Goal: Information Seeking & Learning: Learn about a topic

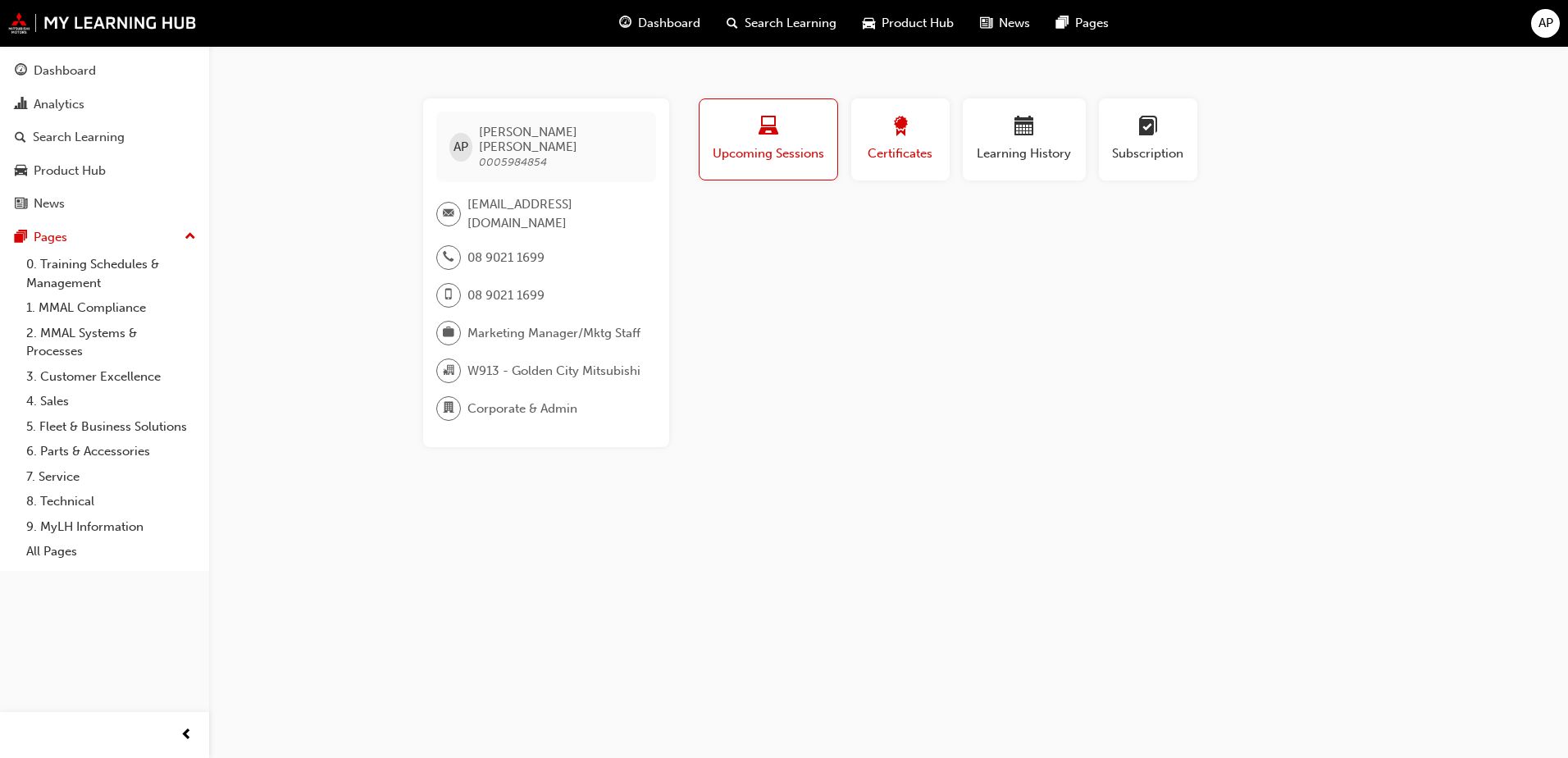
click at [932, 134] on div "button" at bounding box center [901, 129] width 74 height 26
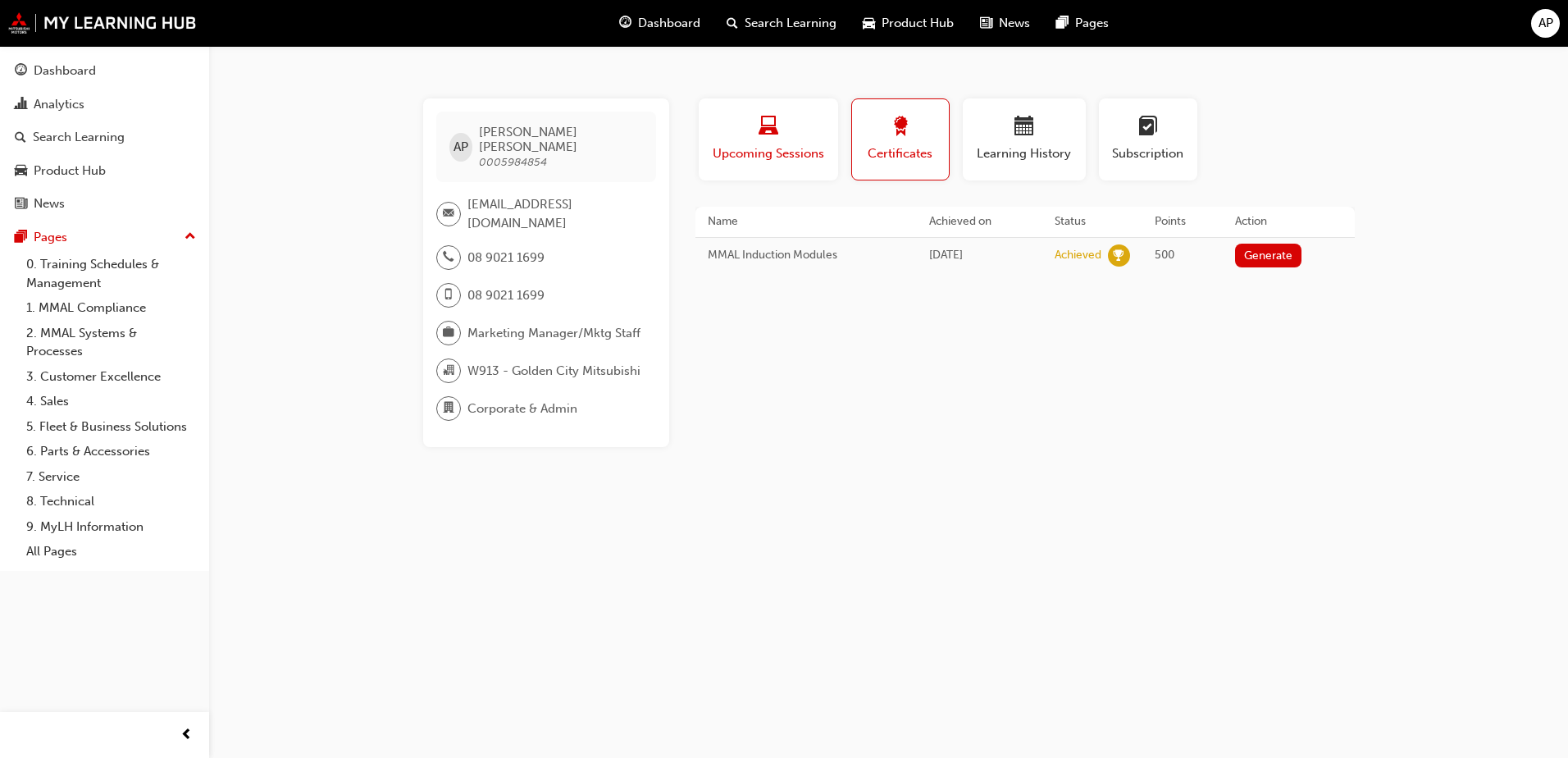
click at [752, 141] on div "Upcoming Sessions" at bounding box center [768, 140] width 115 height 47
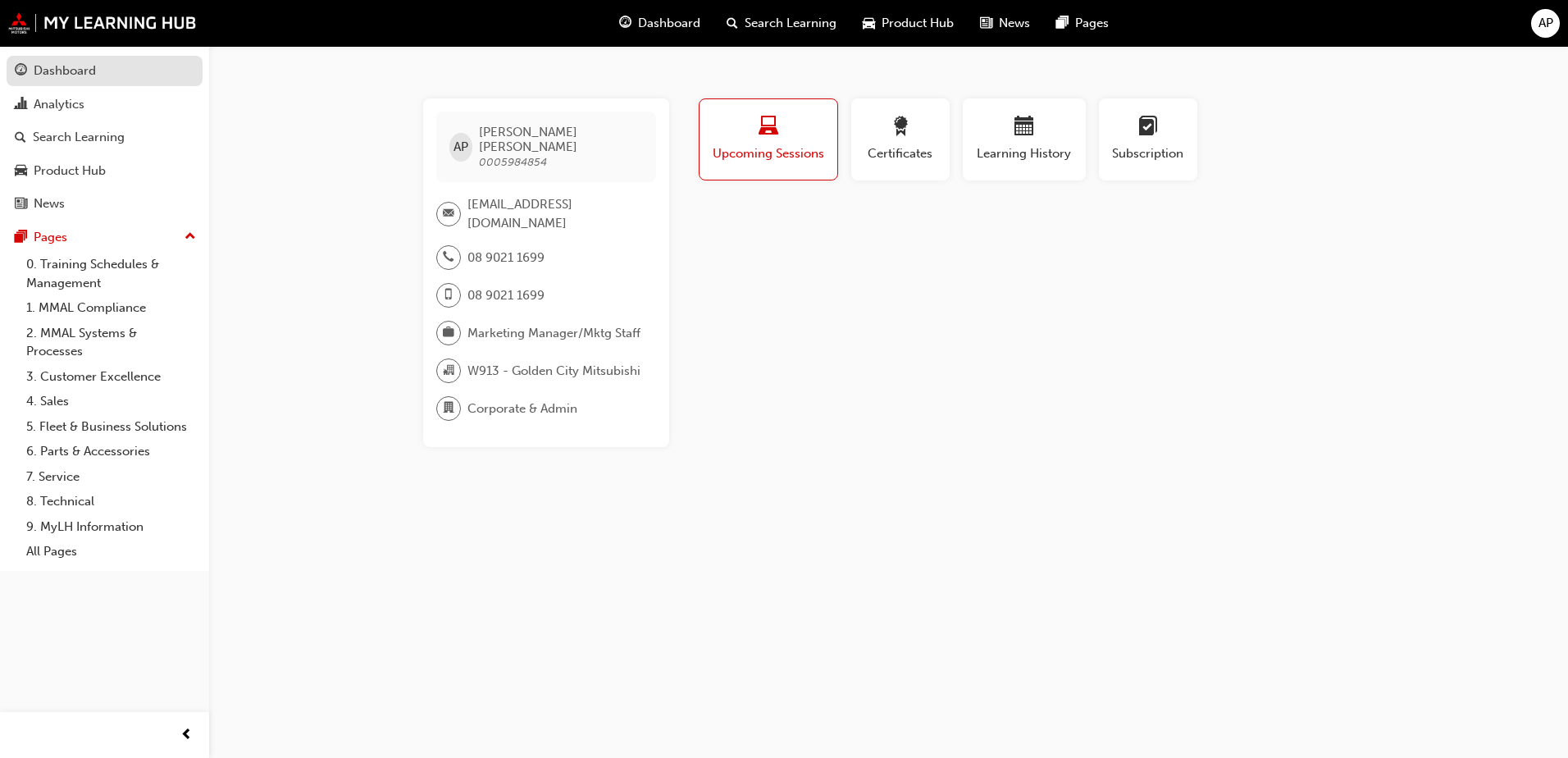
click at [94, 71] on div "Dashboard" at bounding box center [65, 71] width 62 height 19
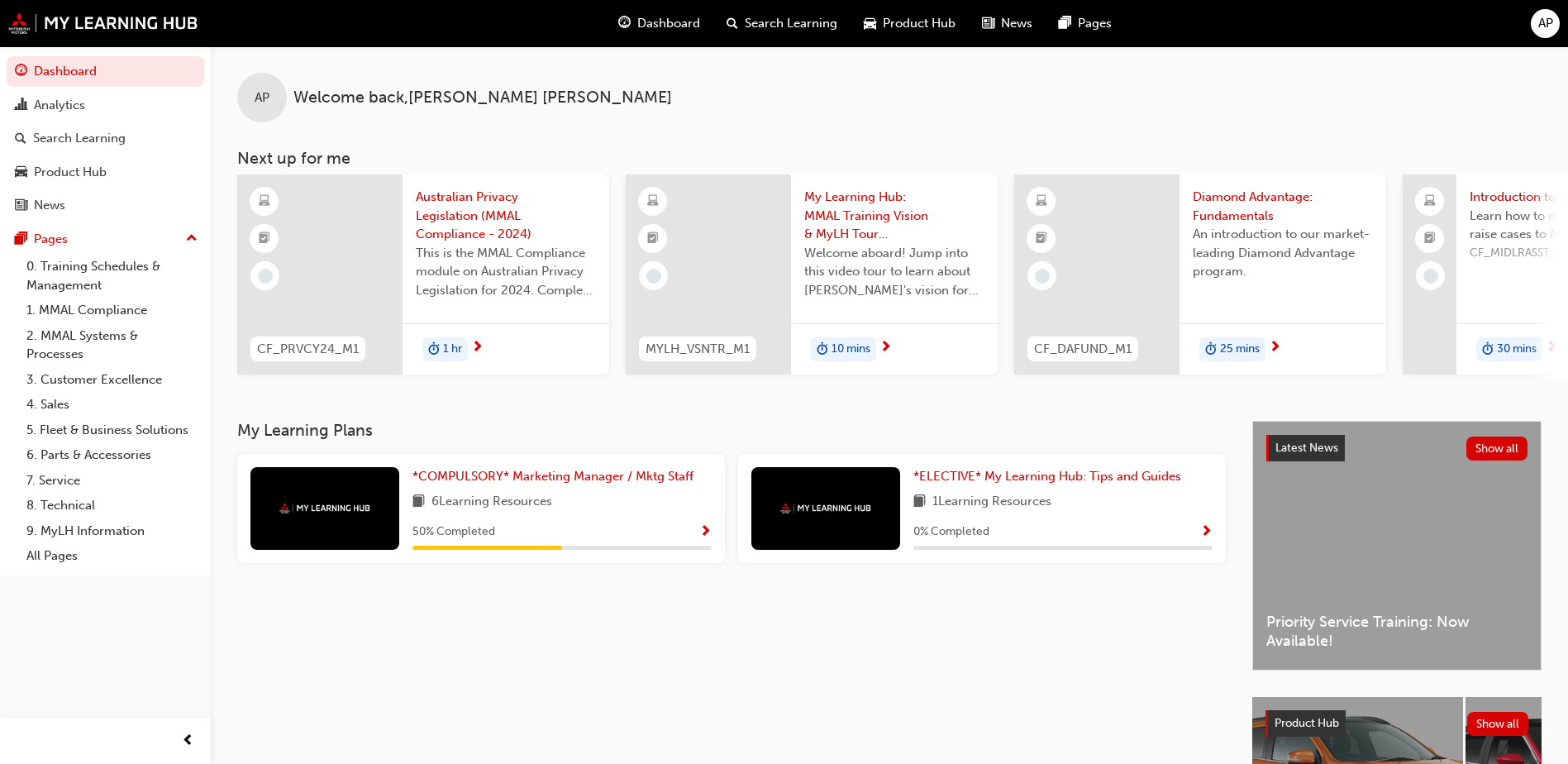
click at [708, 535] on span "Show Progress" at bounding box center [705, 532] width 12 height 15
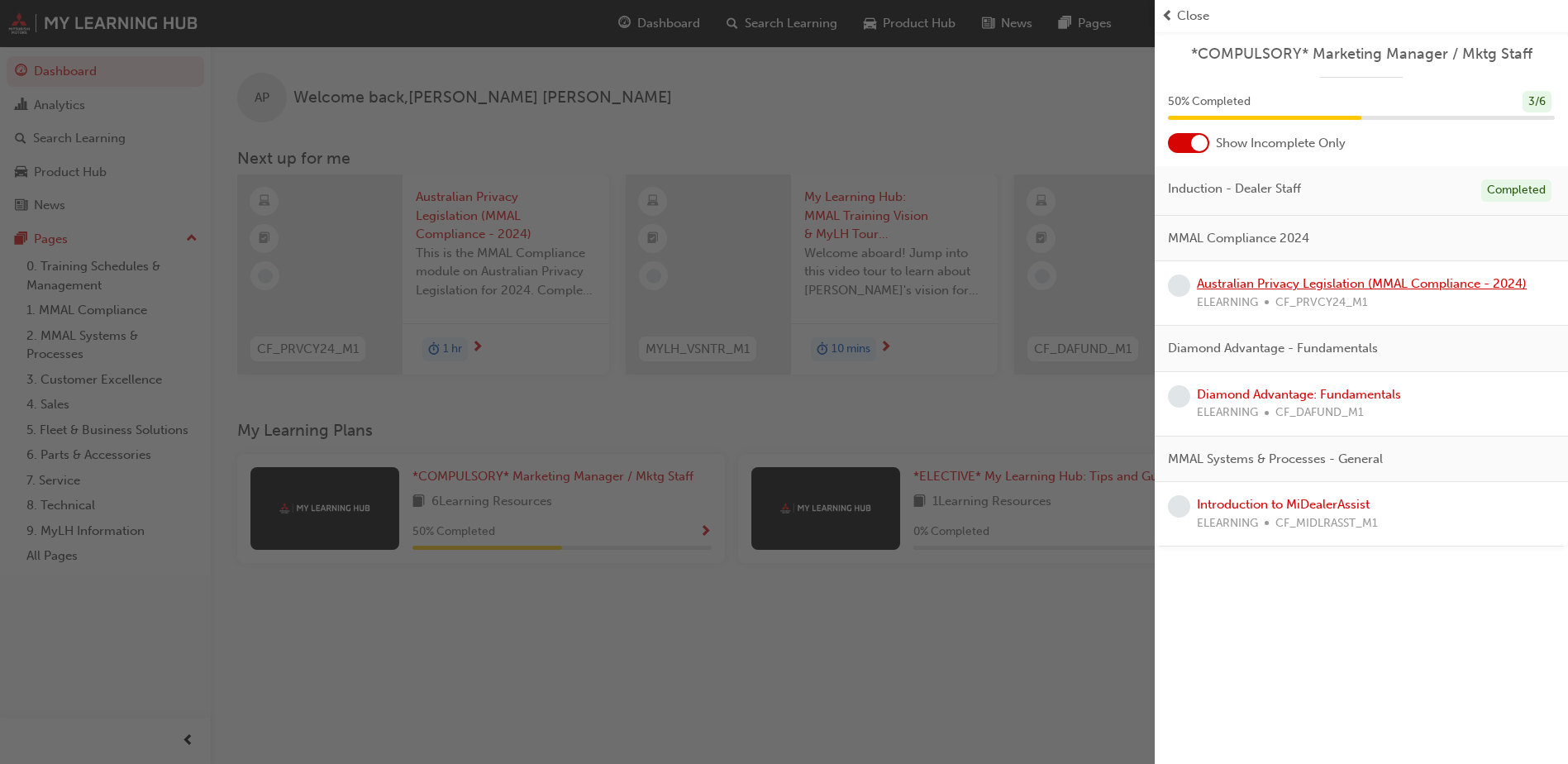
click at [1275, 289] on link "Australian Privacy Legislation (MMAL Compliance - 2024)" at bounding box center [1362, 283] width 330 height 15
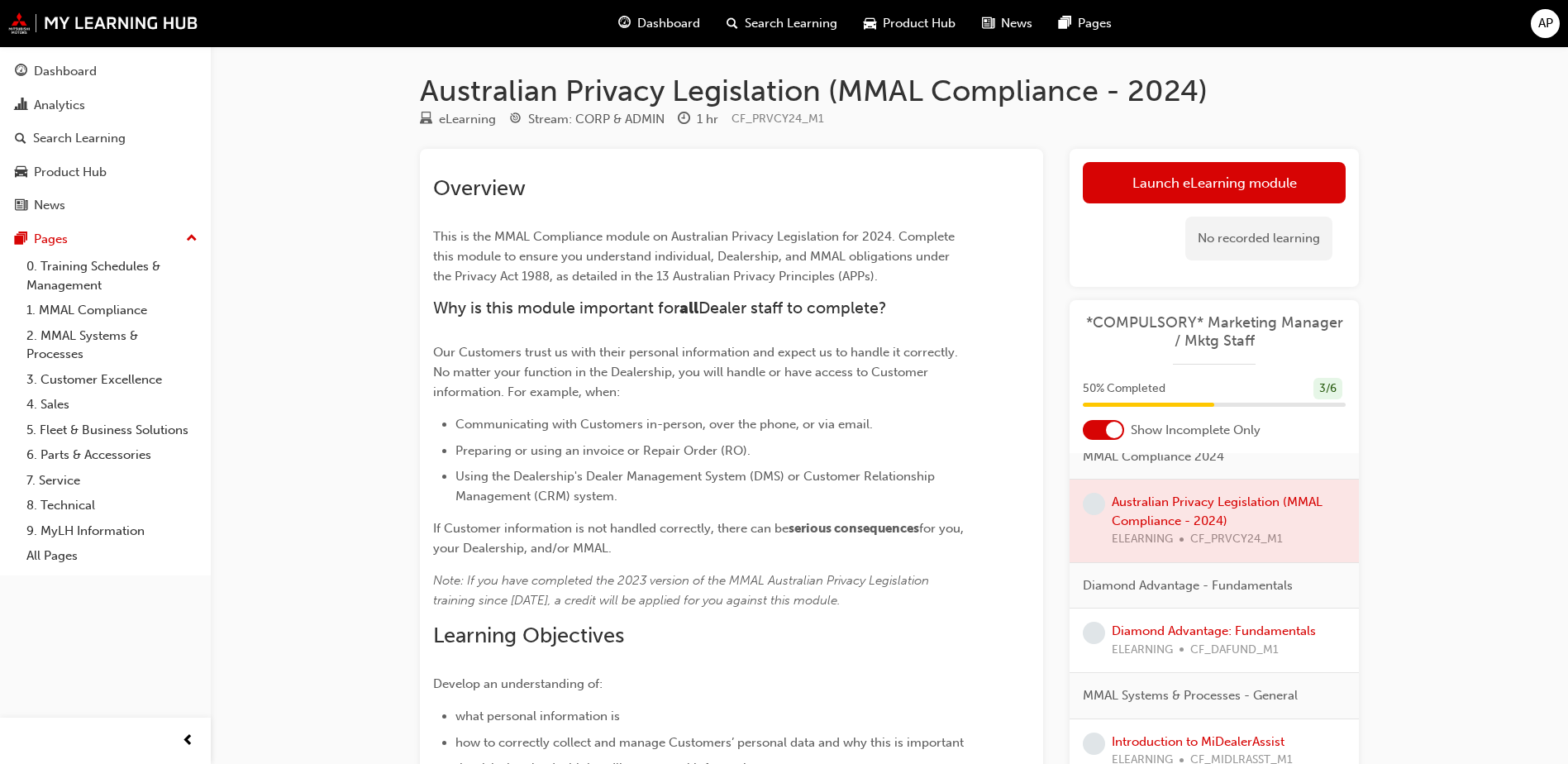
scroll to position [82, 0]
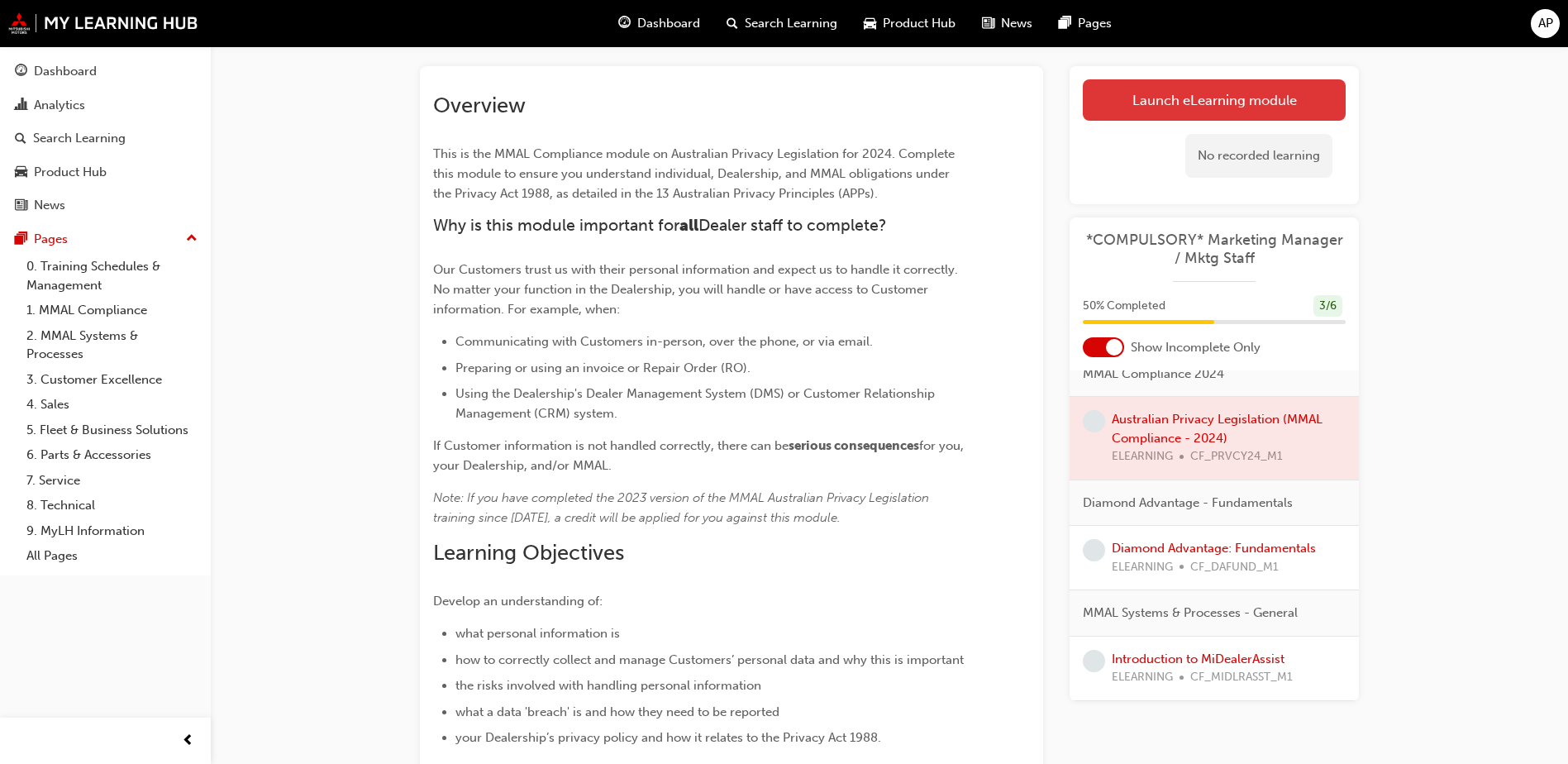
click at [1228, 103] on link "Launch eLearning module" at bounding box center [1214, 100] width 263 height 42
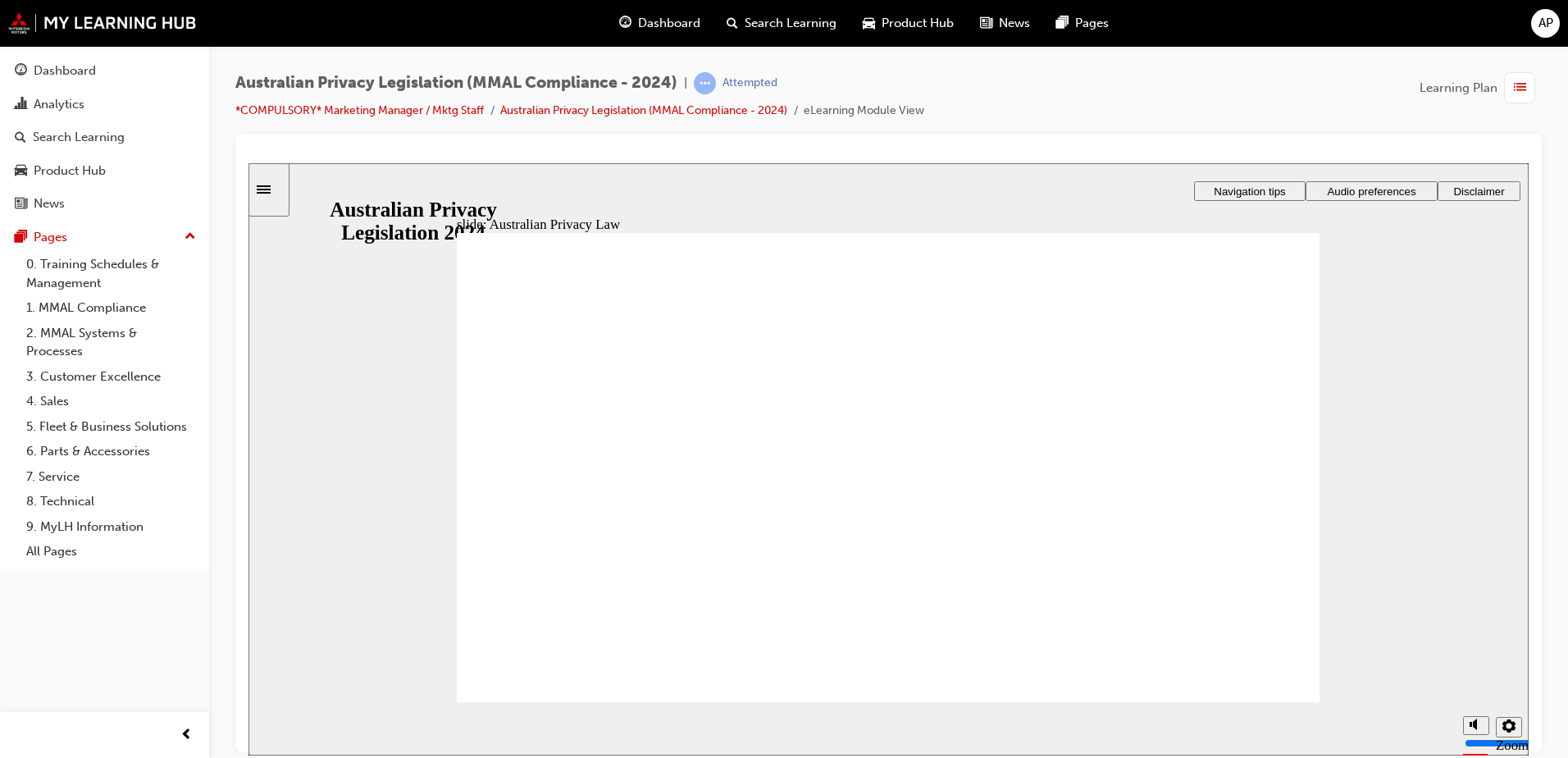
drag, startPoint x: 1185, startPoint y: 638, endPoint x: 1165, endPoint y: 642, distance: 20.4
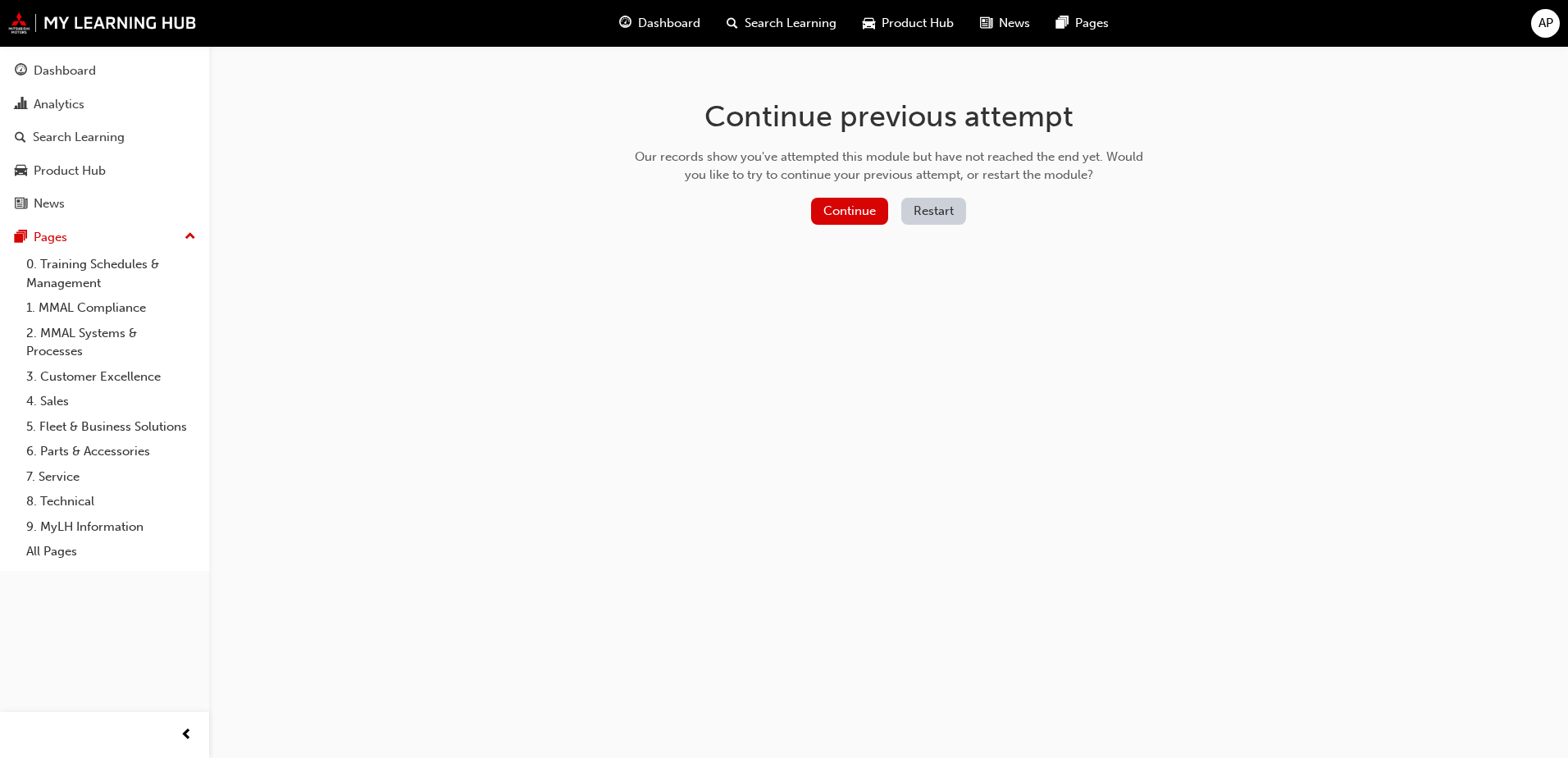
click at [942, 214] on button "Restart" at bounding box center [933, 210] width 65 height 27
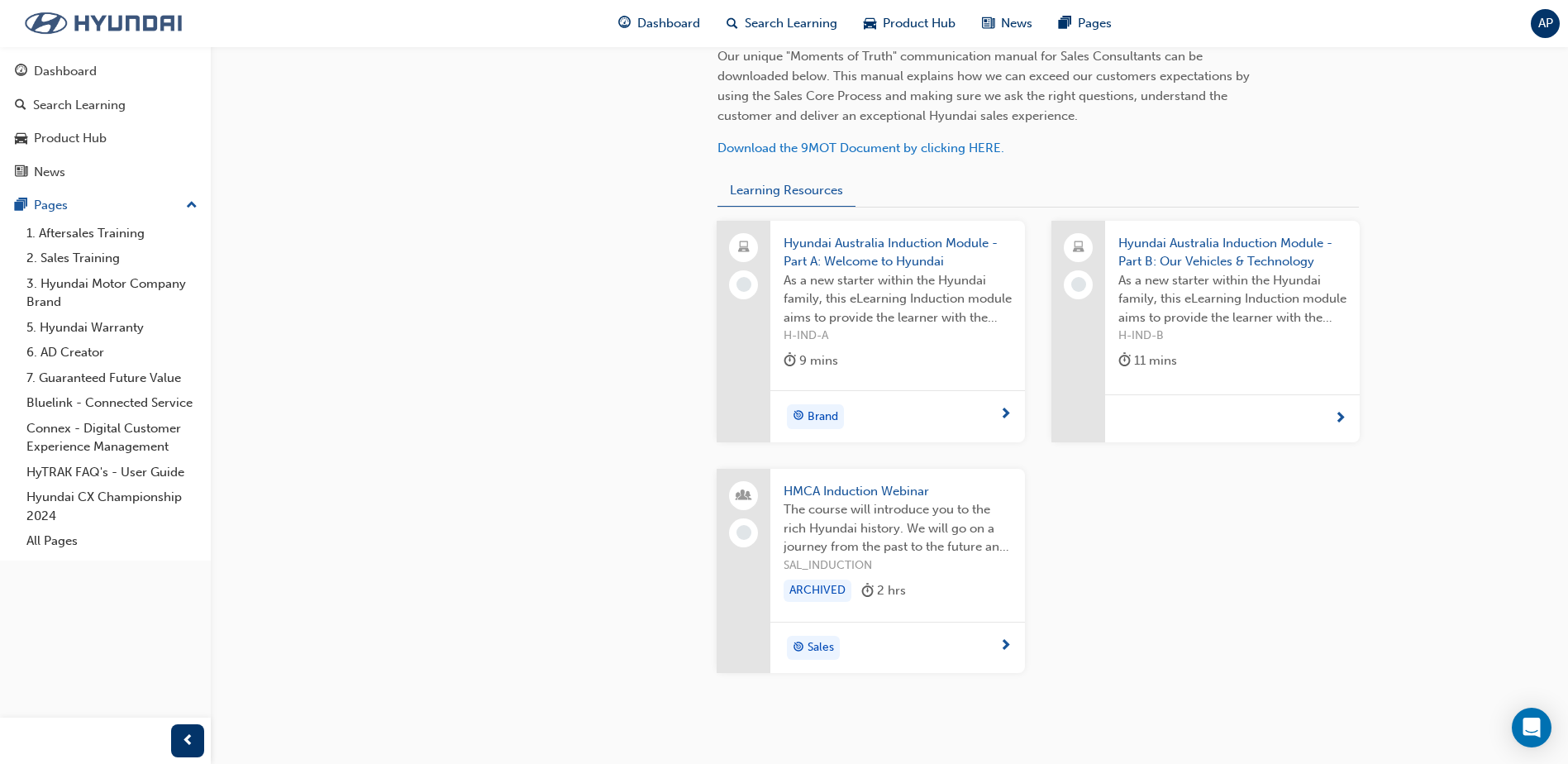
scroll to position [464, 0]
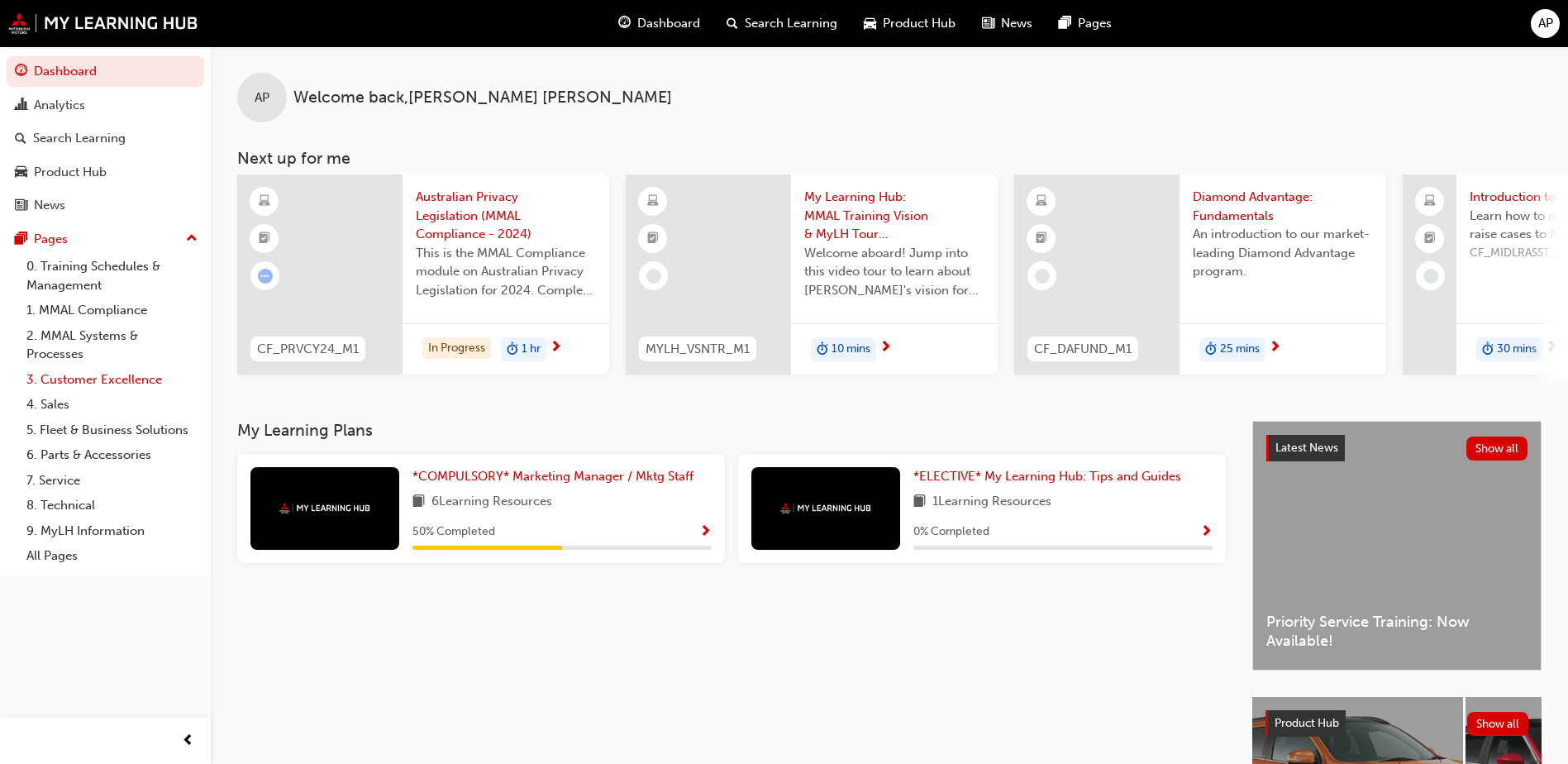
click at [120, 379] on link "3. Customer Excellence" at bounding box center [112, 380] width 184 height 26
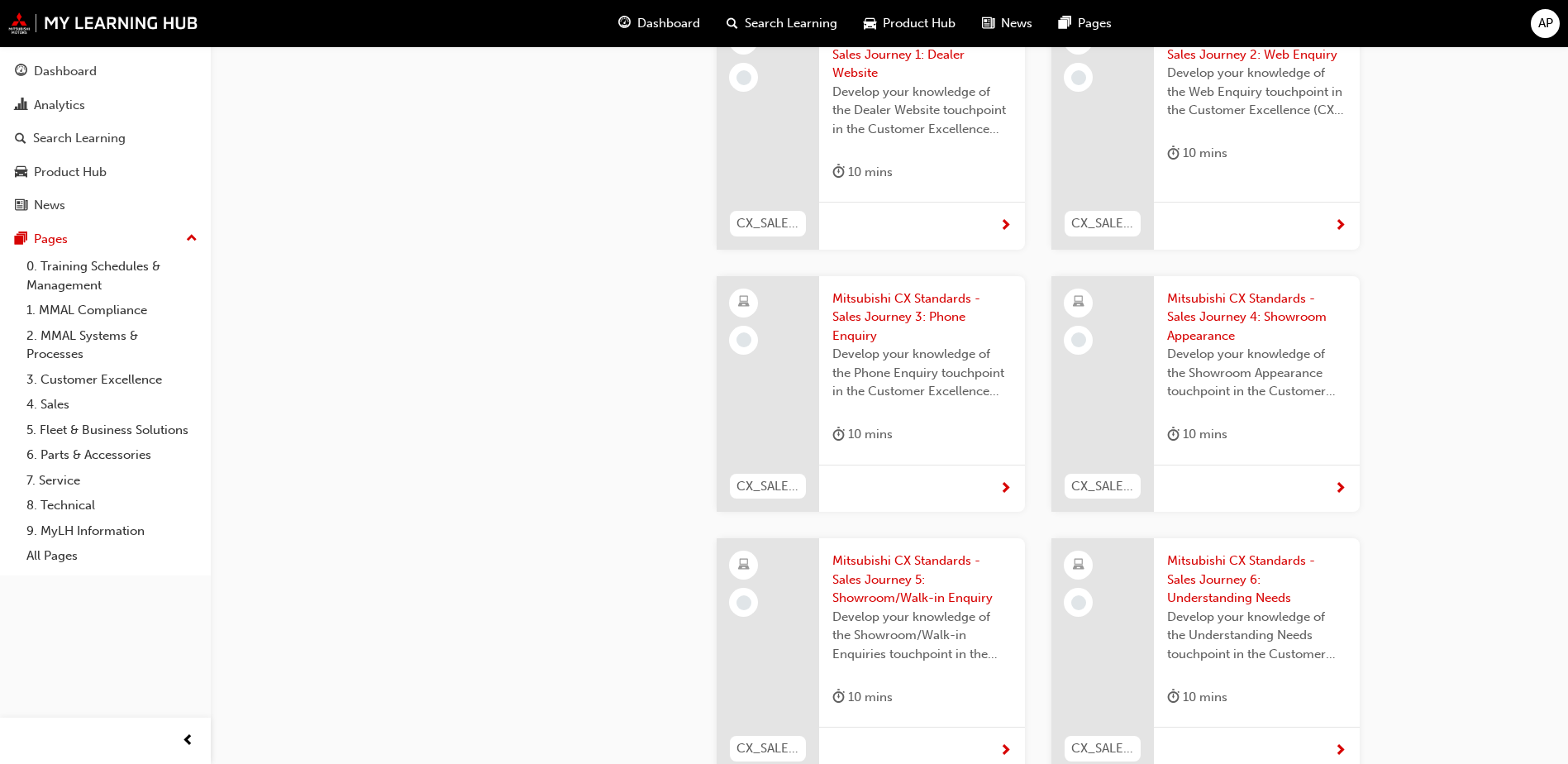
scroll to position [909, 0]
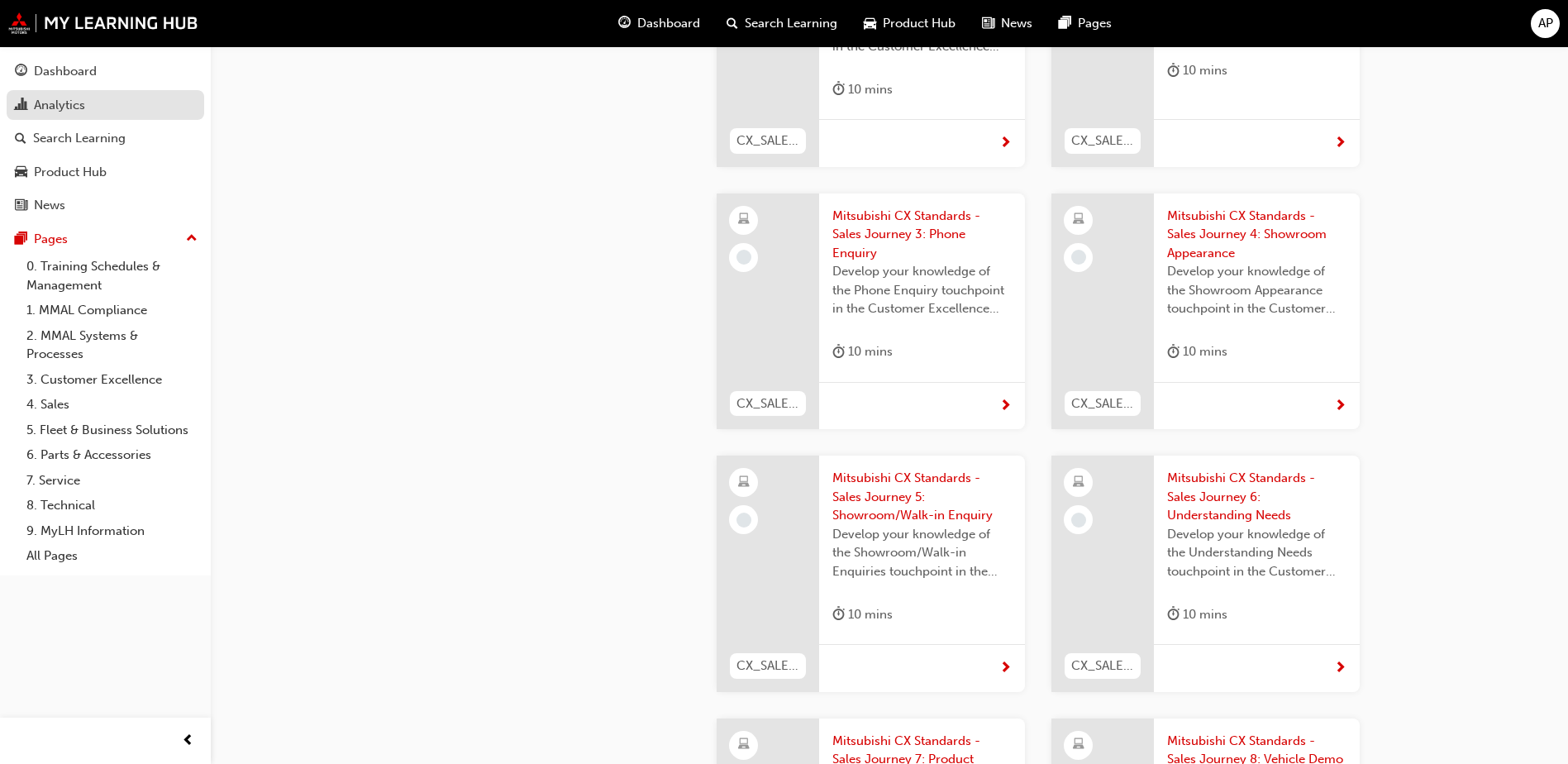
click at [56, 102] on div "Analytics" at bounding box center [59, 105] width 51 height 19
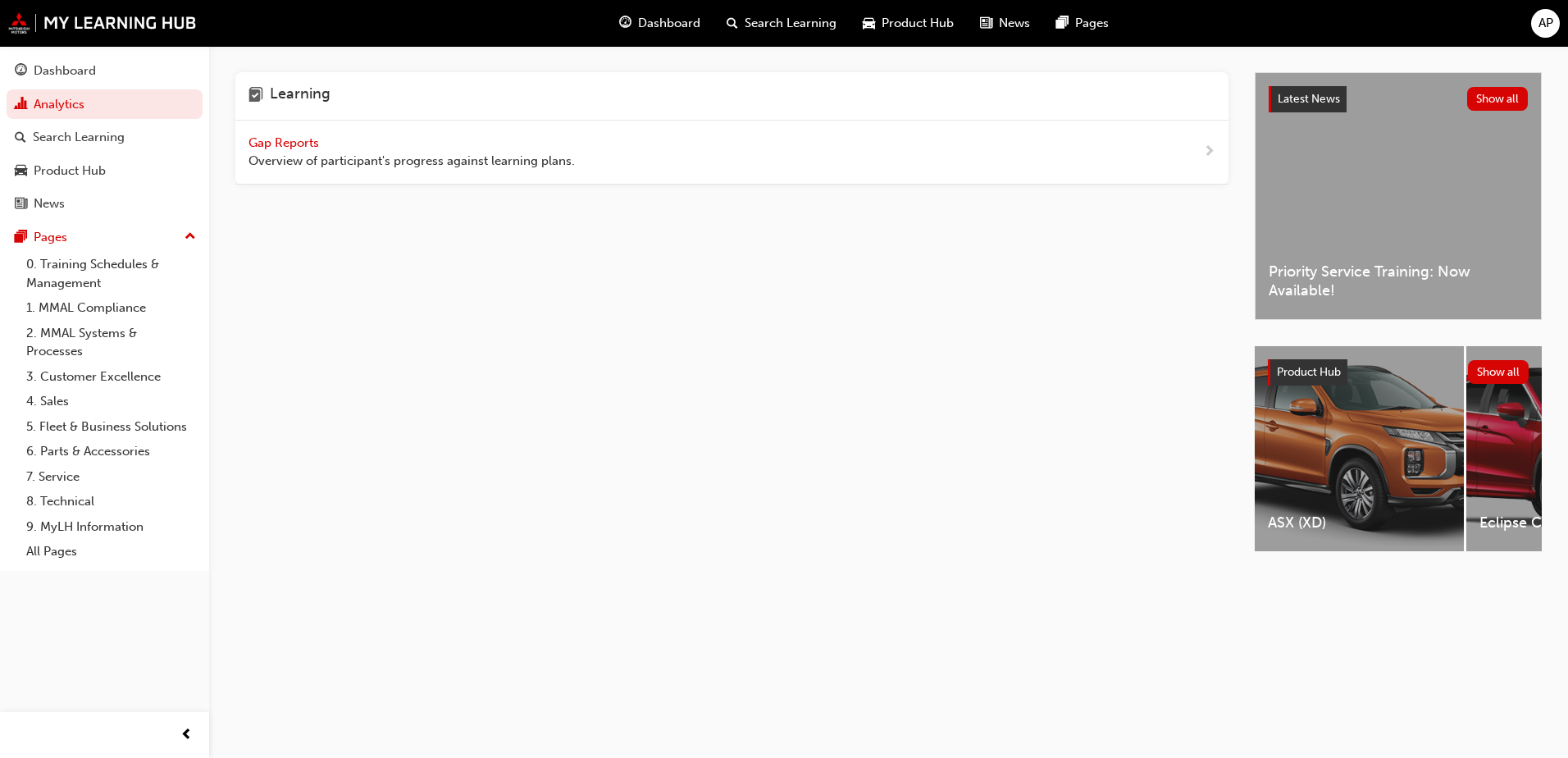
click at [811, 28] on span "Search Learning" at bounding box center [790, 23] width 92 height 19
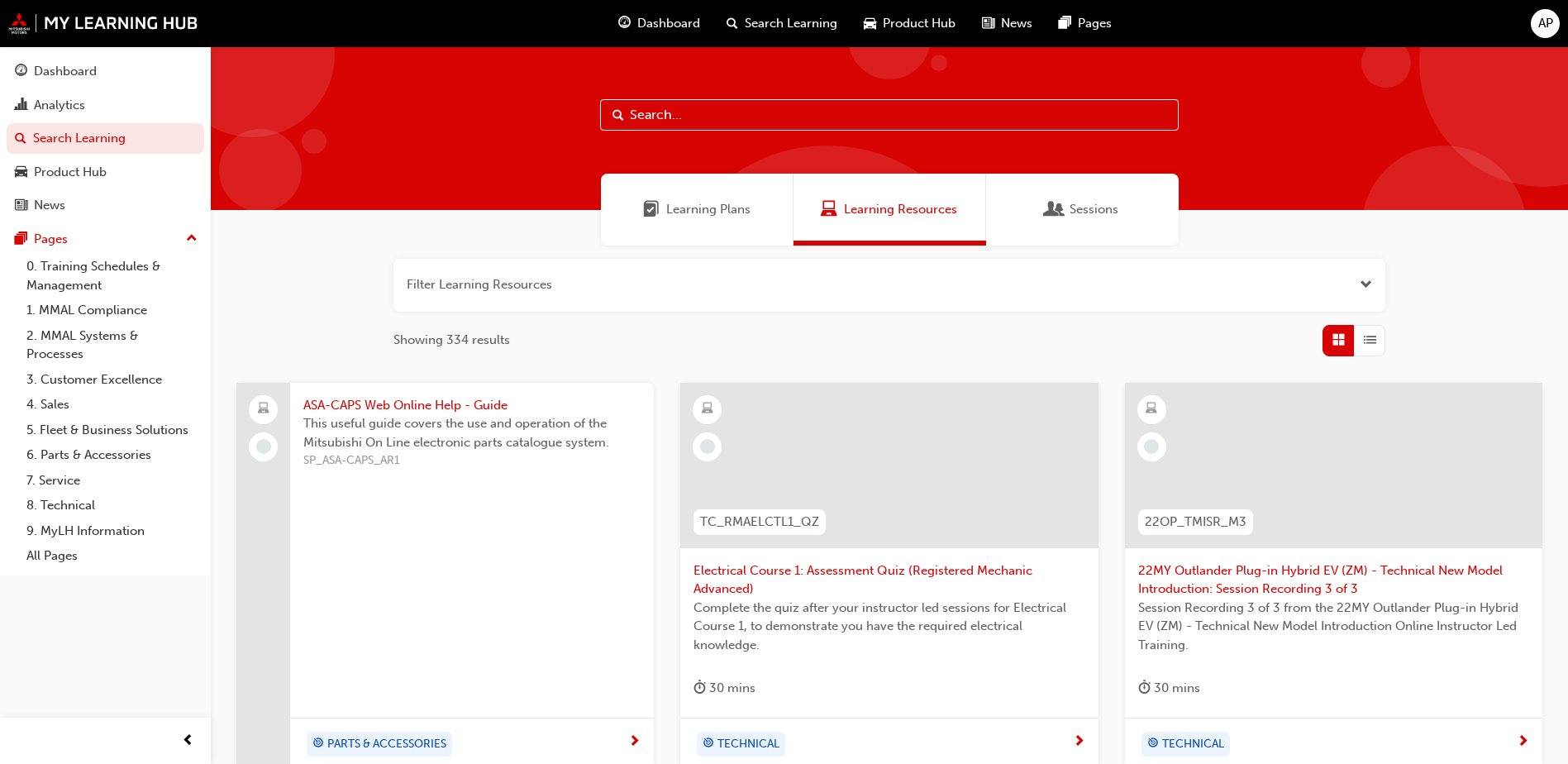
click at [696, 23] on span "Dashboard" at bounding box center [669, 23] width 63 height 19
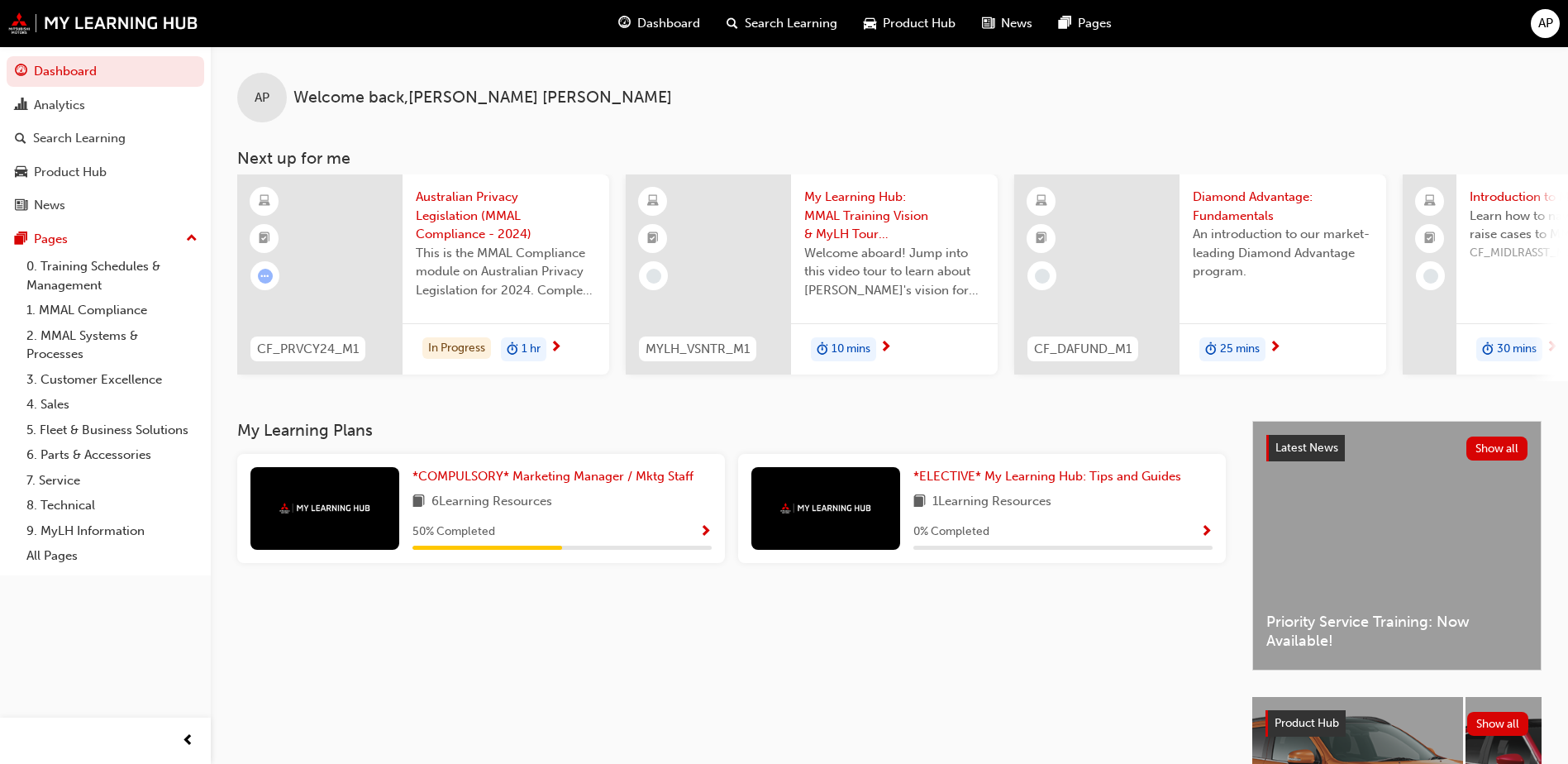
click at [707, 254] on div at bounding box center [708, 274] width 165 height 200
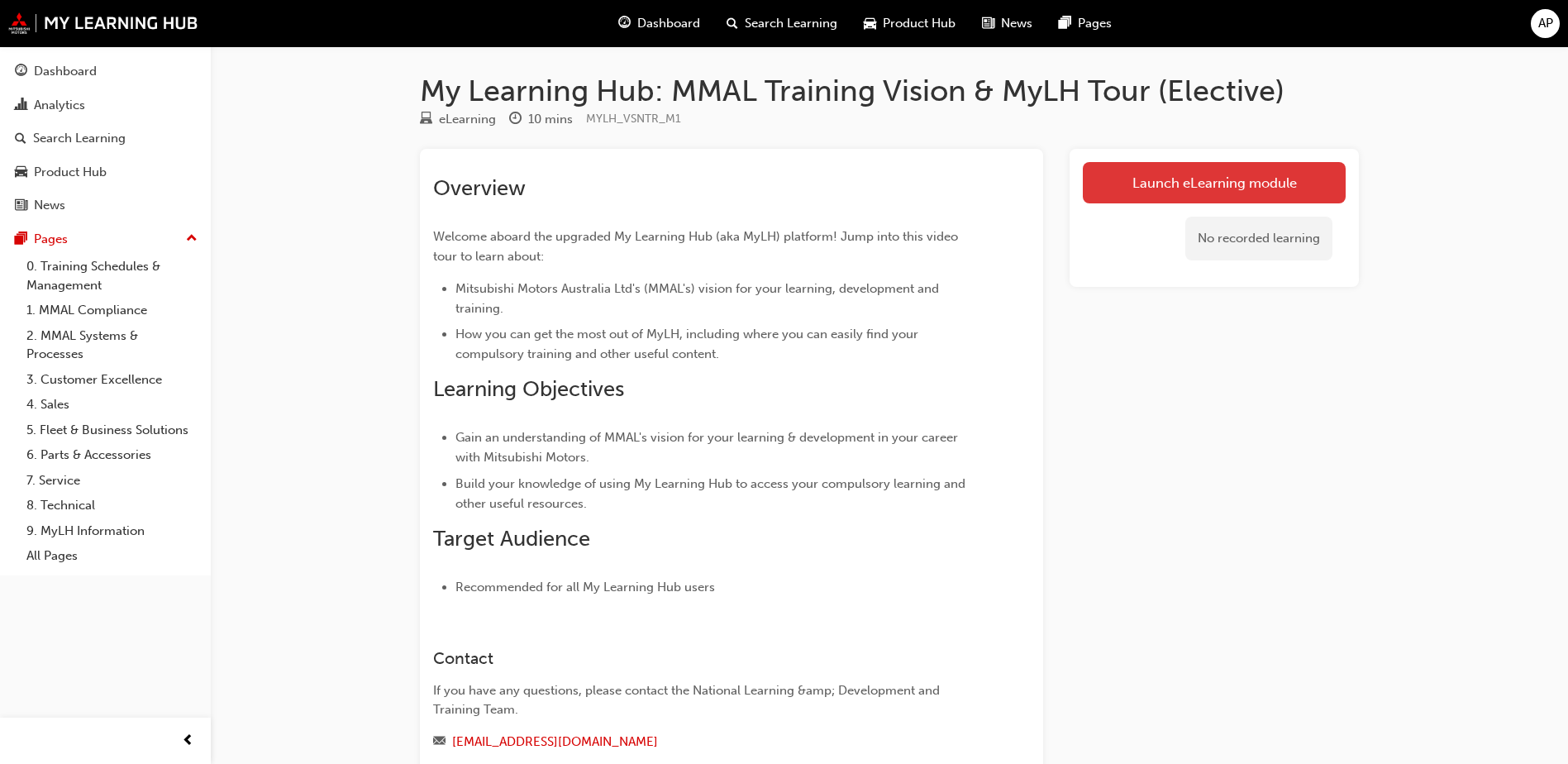
click at [1246, 179] on link "Launch eLearning module" at bounding box center [1214, 183] width 263 height 42
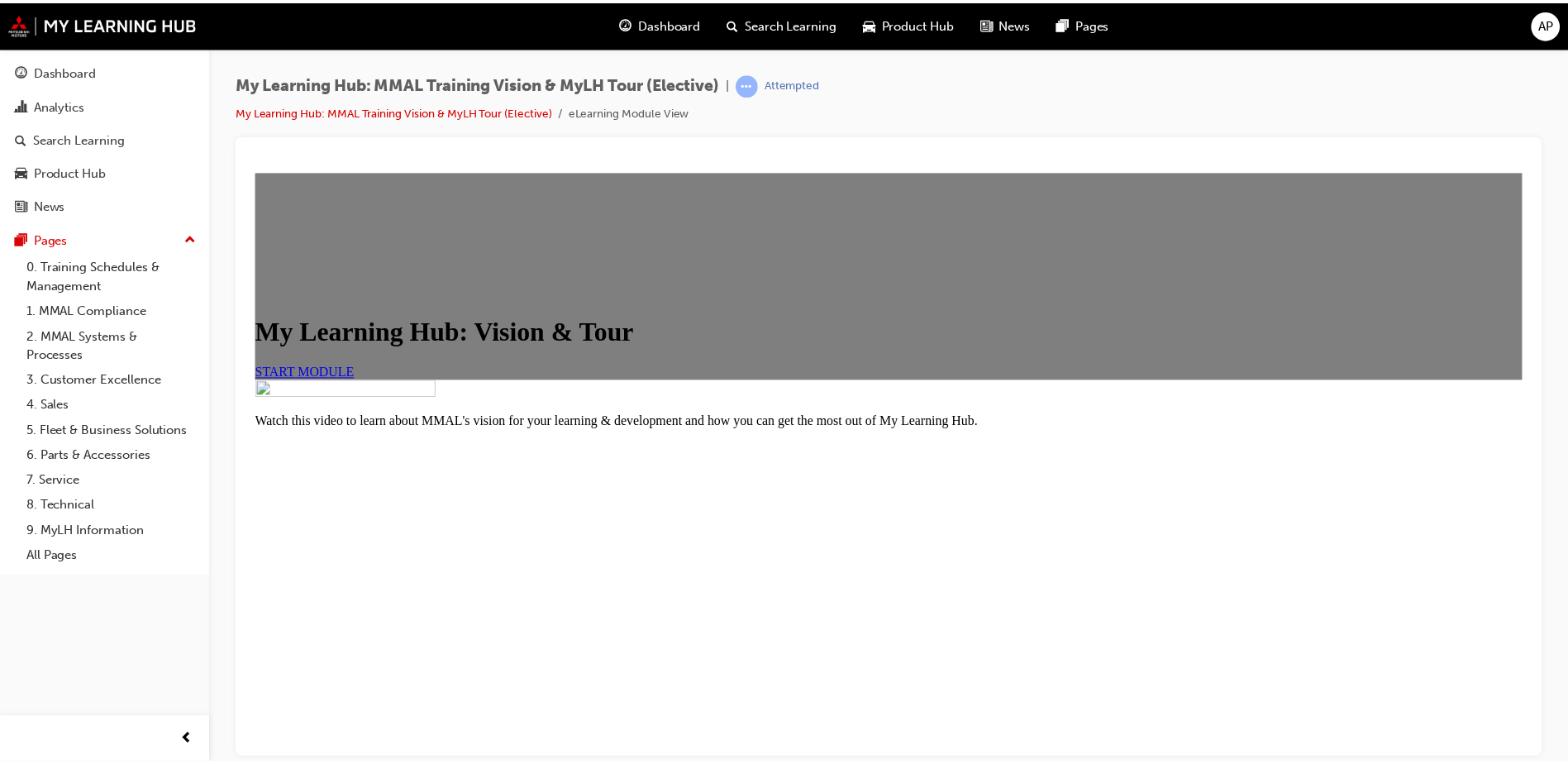
scroll to position [187, 0]
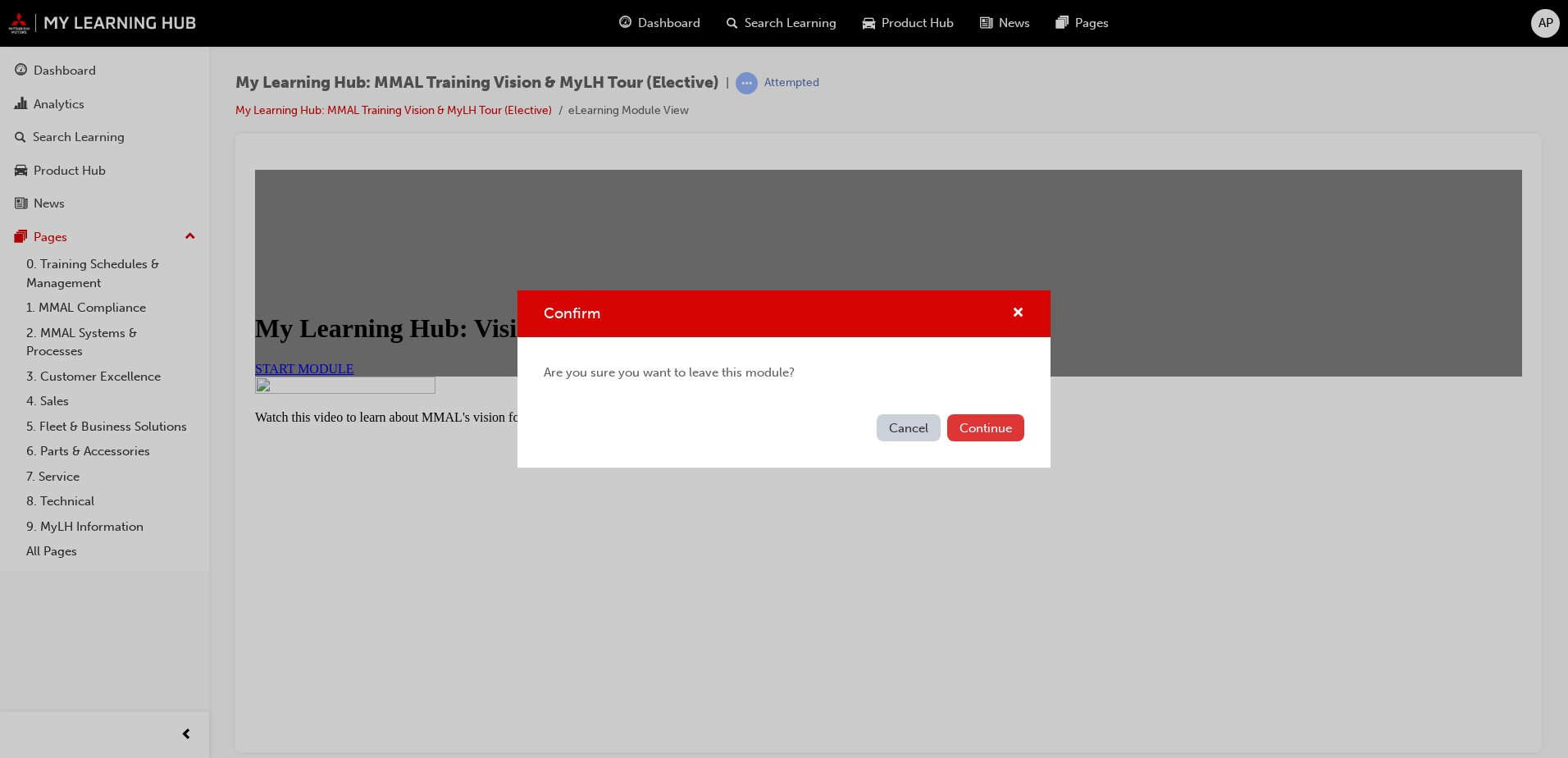
click at [967, 420] on button "Continue" at bounding box center [986, 427] width 77 height 27
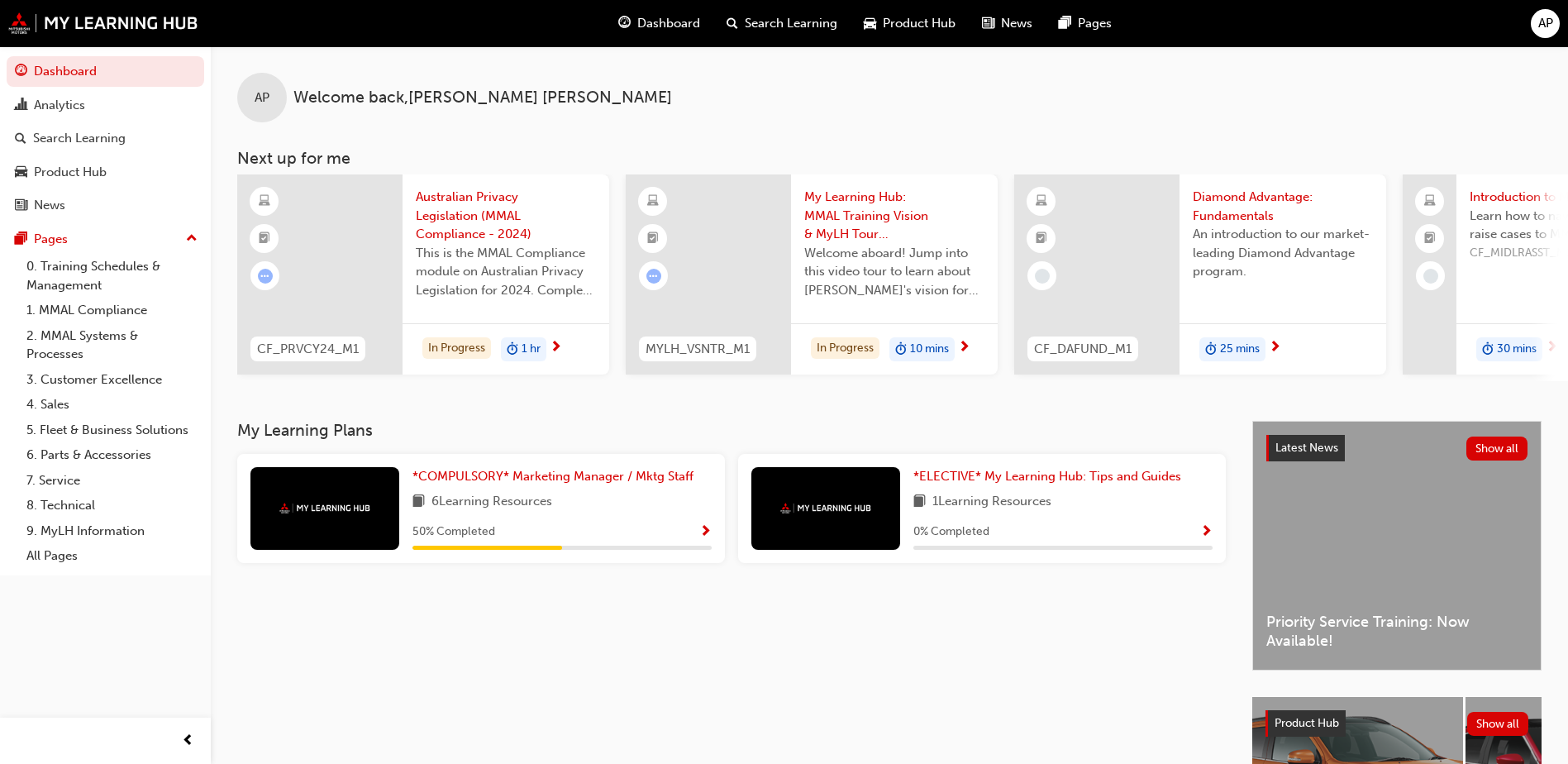
click at [1552, 25] on span "AP" at bounding box center [1545, 23] width 15 height 19
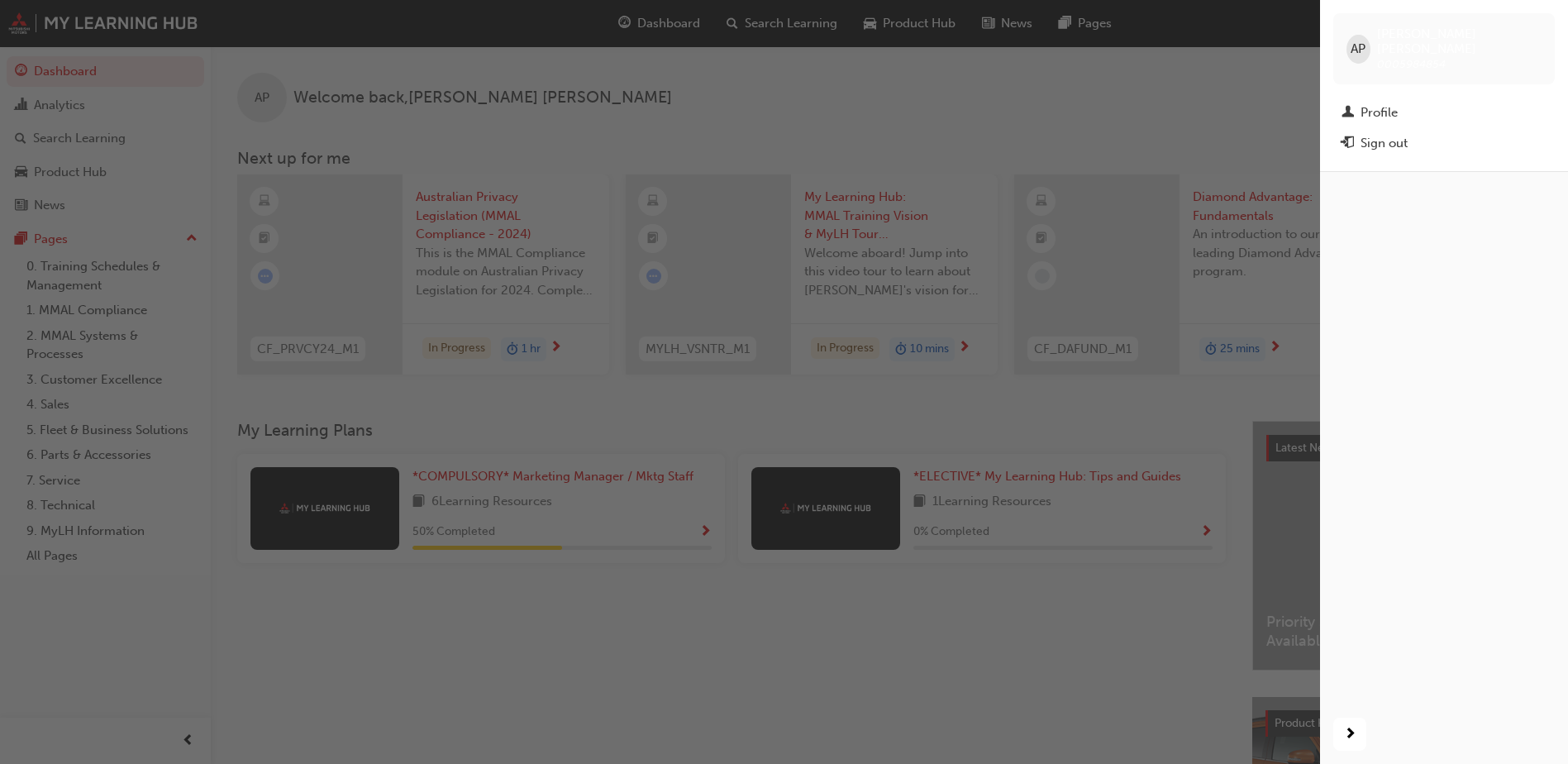
click at [753, 104] on div "button" at bounding box center [660, 382] width 1320 height 764
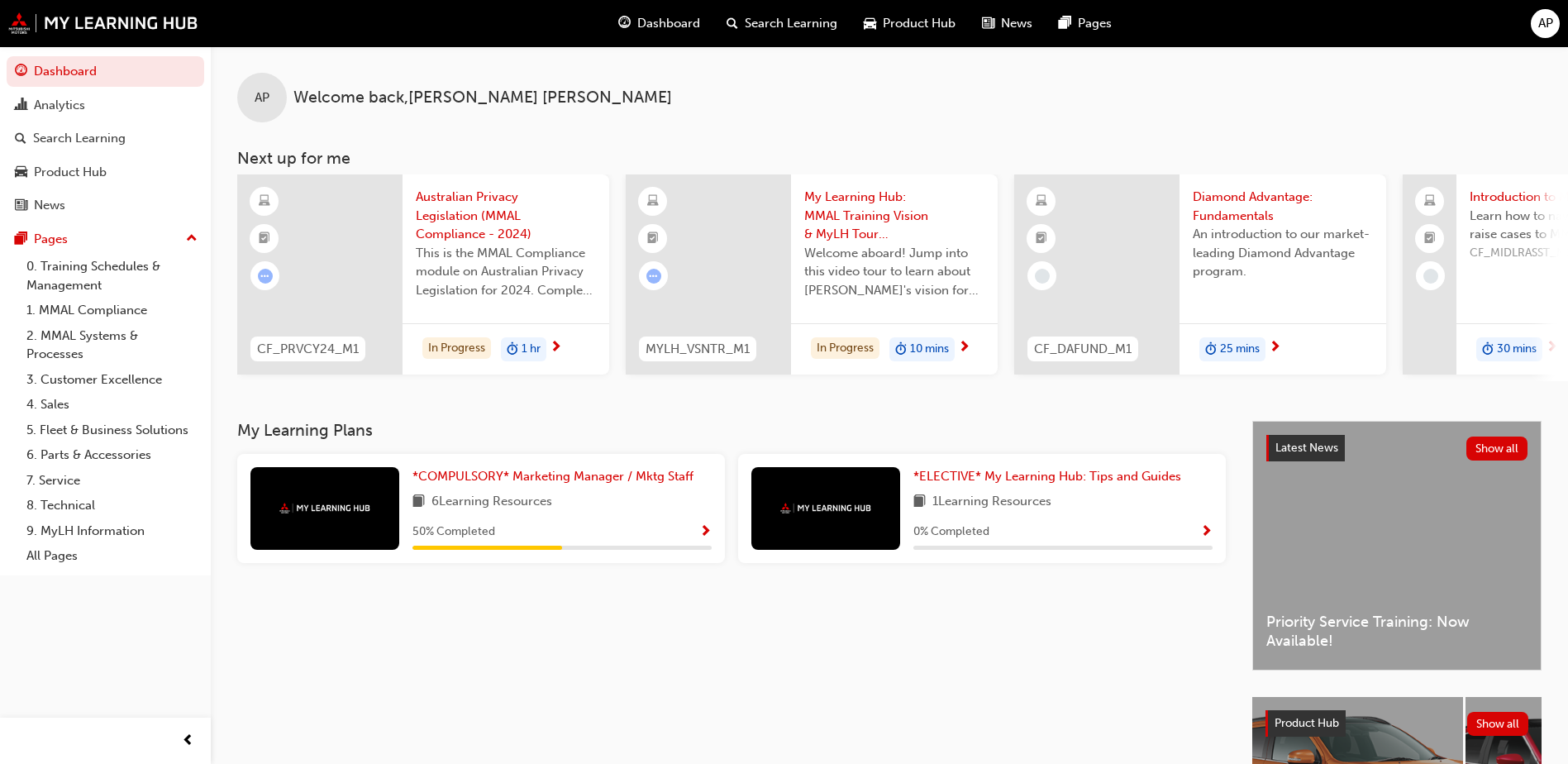
click at [1558, 349] on span "next-icon" at bounding box center [1552, 347] width 12 height 15
drag, startPoint x: 293, startPoint y: 90, endPoint x: 621, endPoint y: 108, distance: 328.5
click at [621, 108] on div "AP Welcome back , AKSHAYA PRATHAPAGIRI" at bounding box center [889, 84] width 1357 height 76
drag, startPoint x: 621, startPoint y: 108, endPoint x: 598, endPoint y: 118, distance: 25.1
click at [598, 118] on div "AP Welcome back , AKSHAYA PRATHAPAGIRI" at bounding box center [889, 84] width 1357 height 76
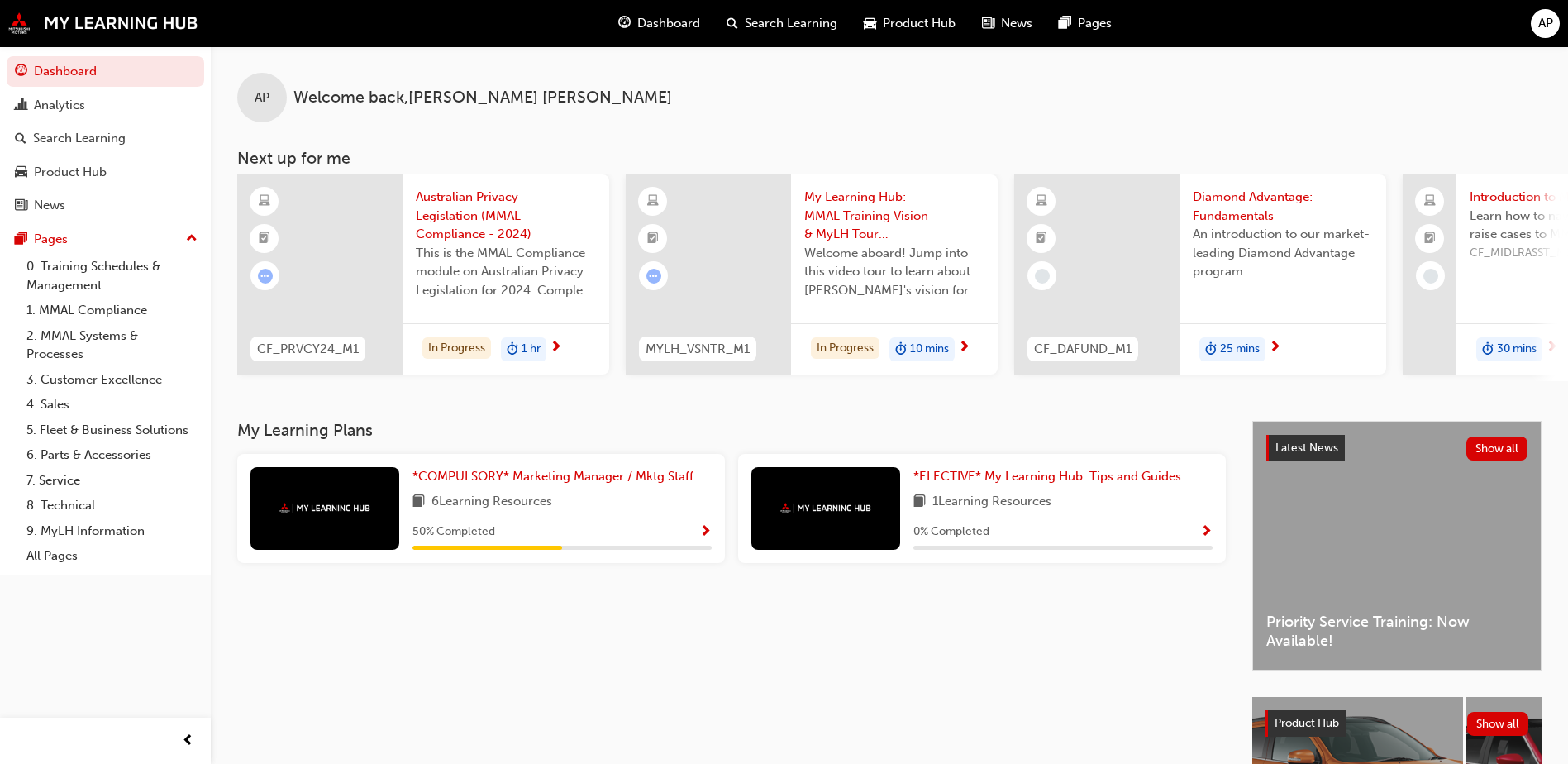
click at [1543, 23] on span "AP" at bounding box center [1545, 23] width 15 height 19
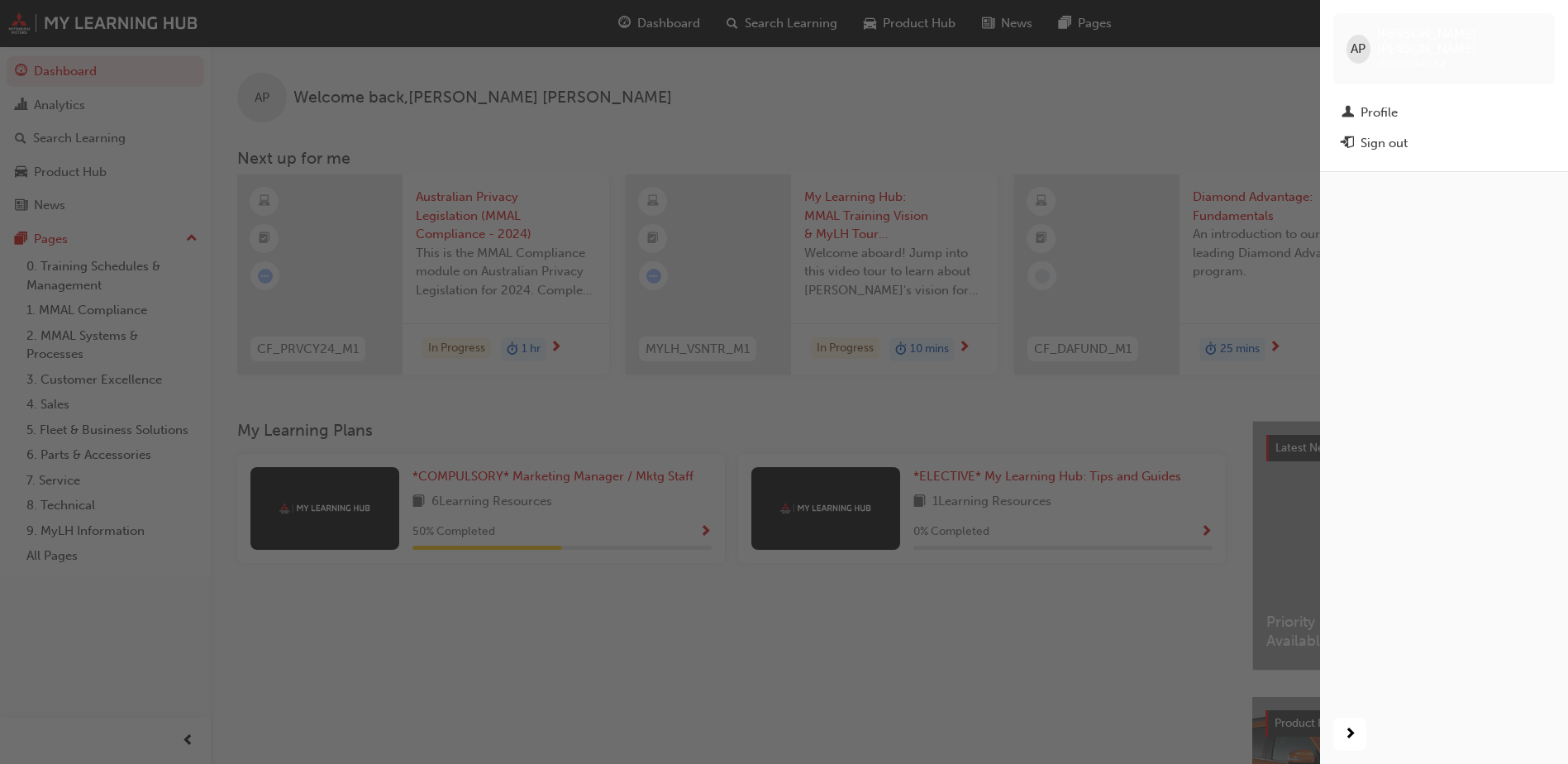
click at [990, 100] on div "button" at bounding box center [660, 382] width 1320 height 764
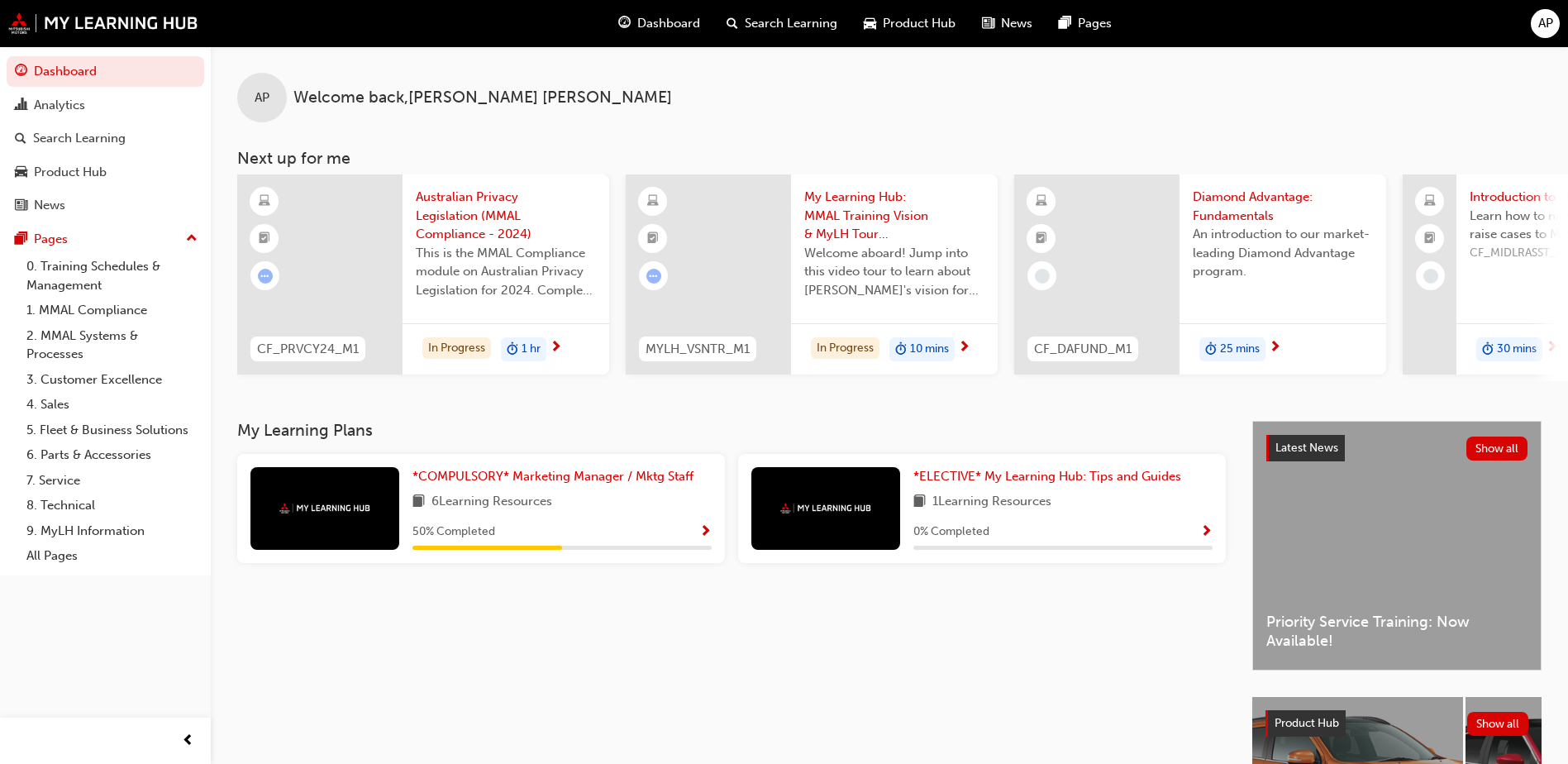
click at [463, 206] on span "Australian Privacy Legislation (MMAL Compliance - 2024)" at bounding box center [506, 215] width 181 height 56
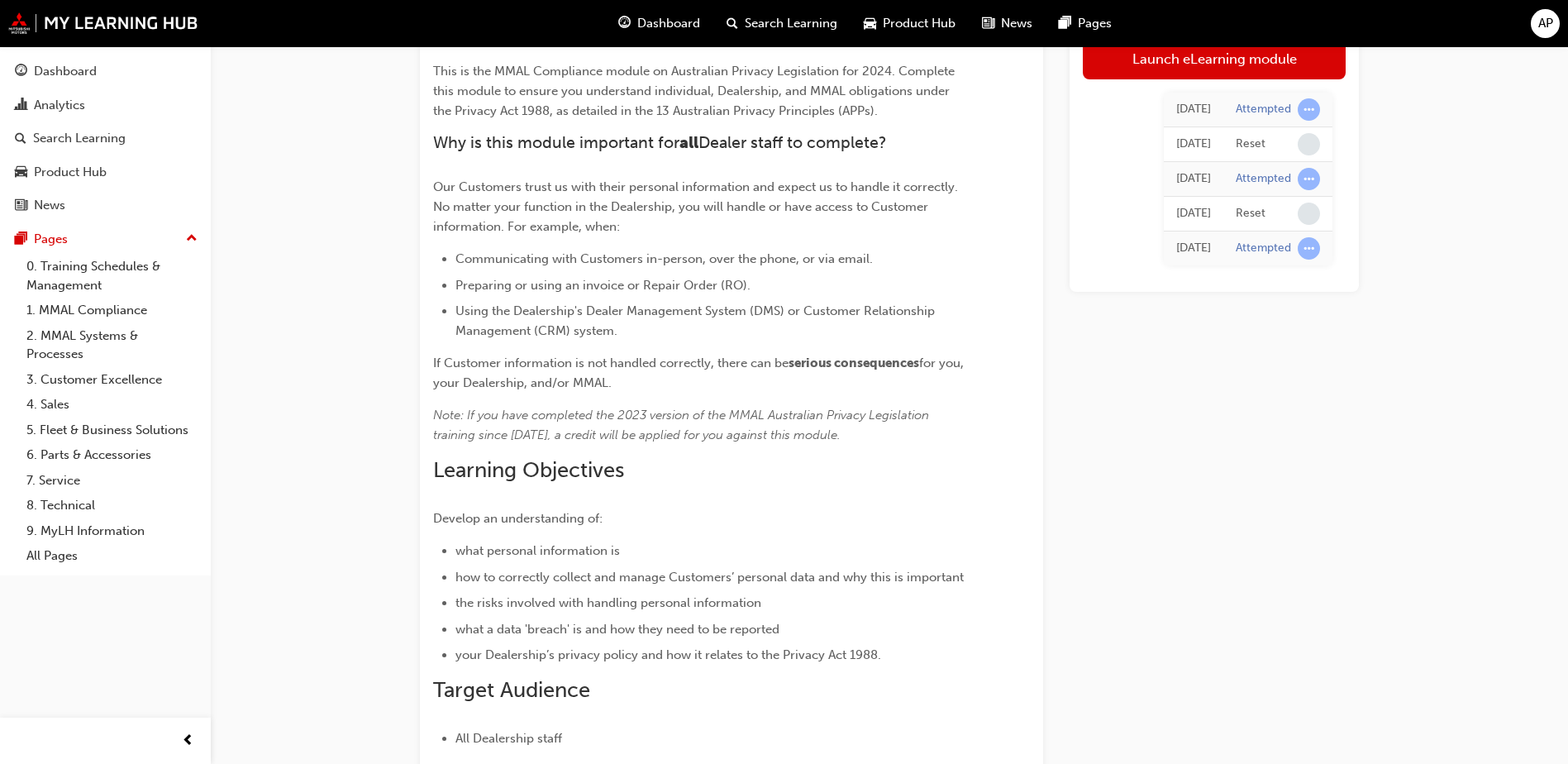
scroll to position [82, 0]
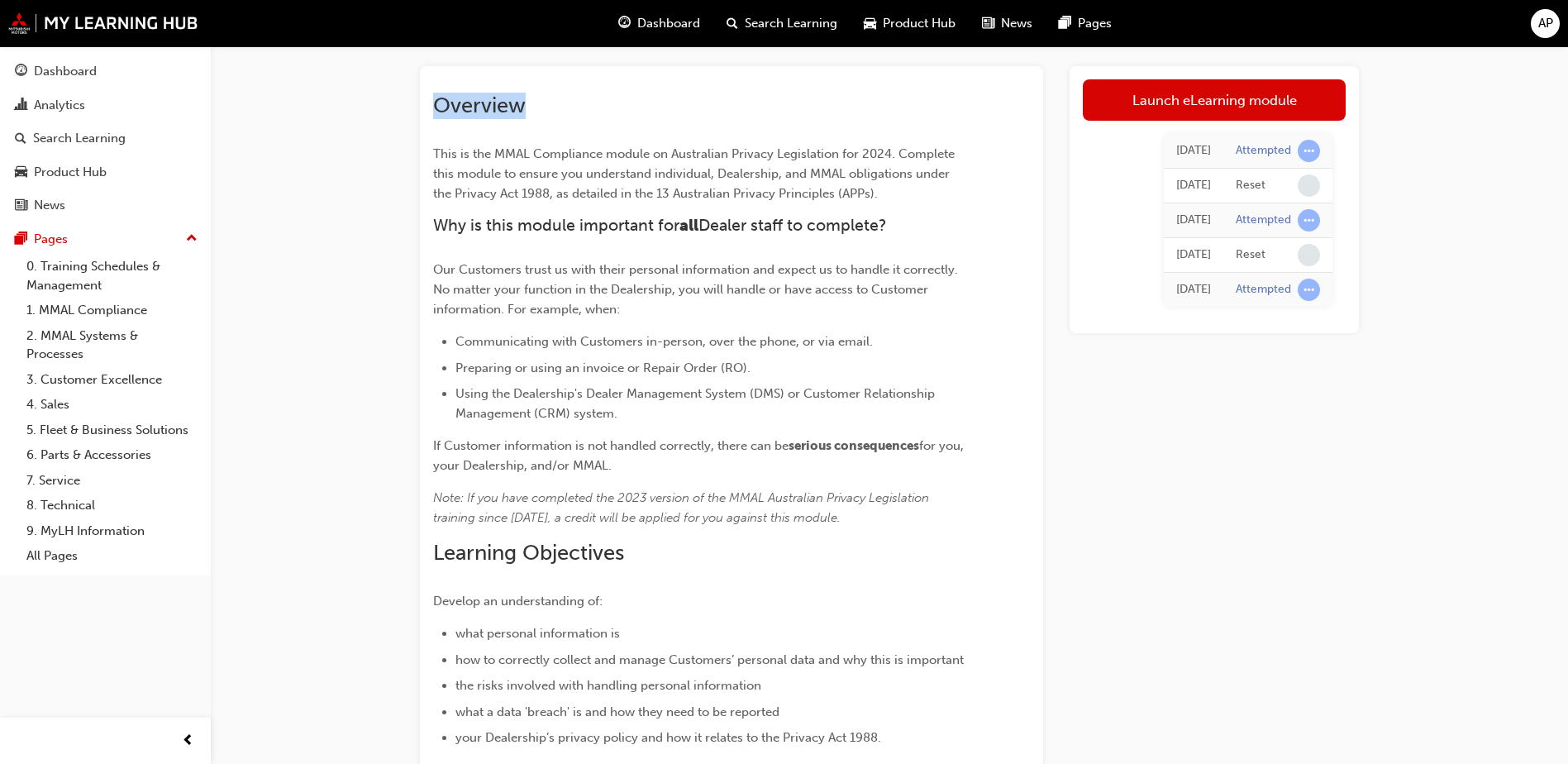
drag, startPoint x: 439, startPoint y: 107, endPoint x: 539, endPoint y: 105, distance: 100.0
click at [539, 105] on h2 "Overview" at bounding box center [702, 106] width 537 height 26
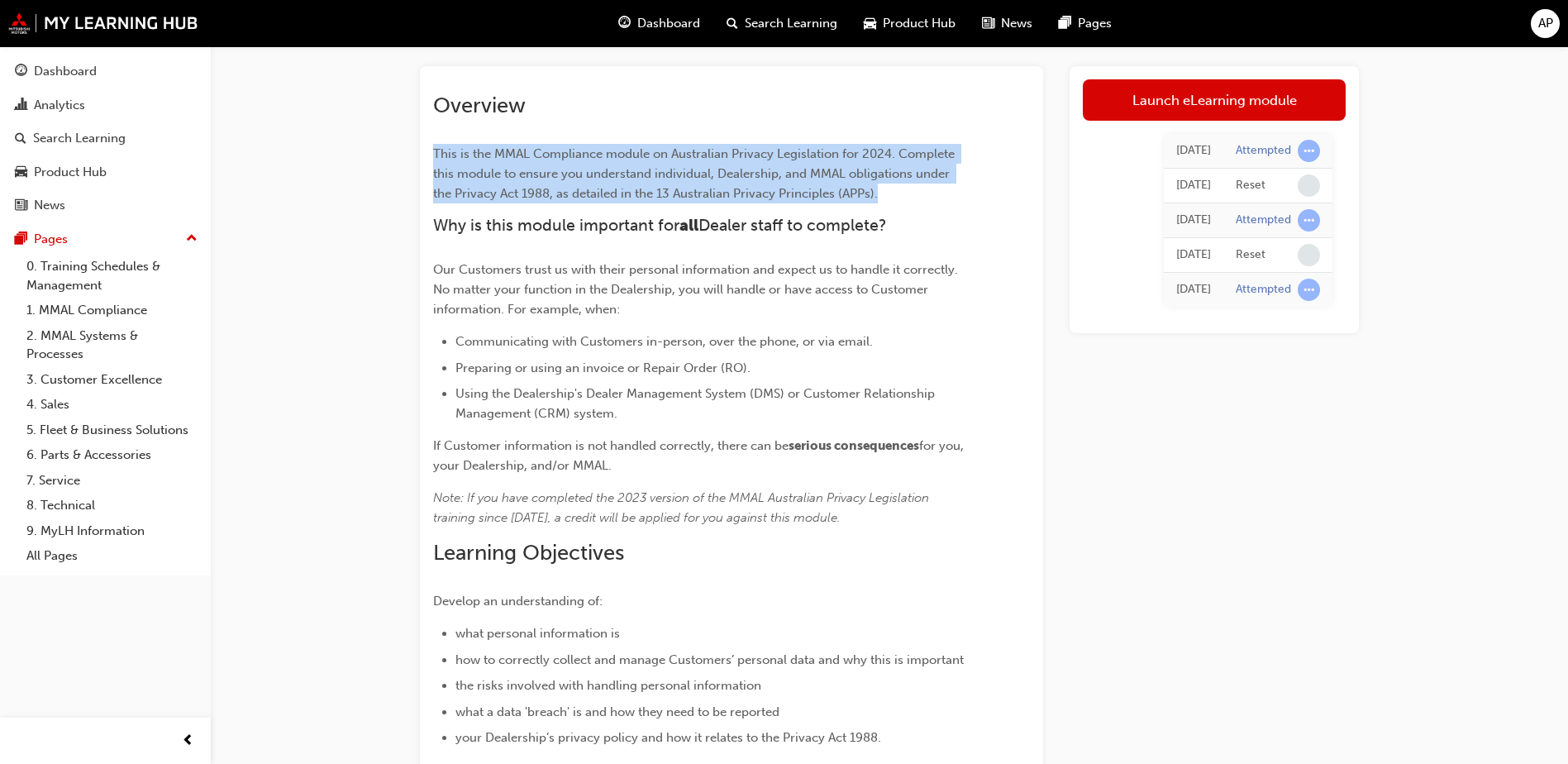
drag, startPoint x: 539, startPoint y: 105, endPoint x: 855, endPoint y: 199, distance: 329.7
click at [855, 199] on p "This is the MMAL Compliance module on Australian Privacy Legislation for 2024. …" at bounding box center [702, 174] width 537 height 60
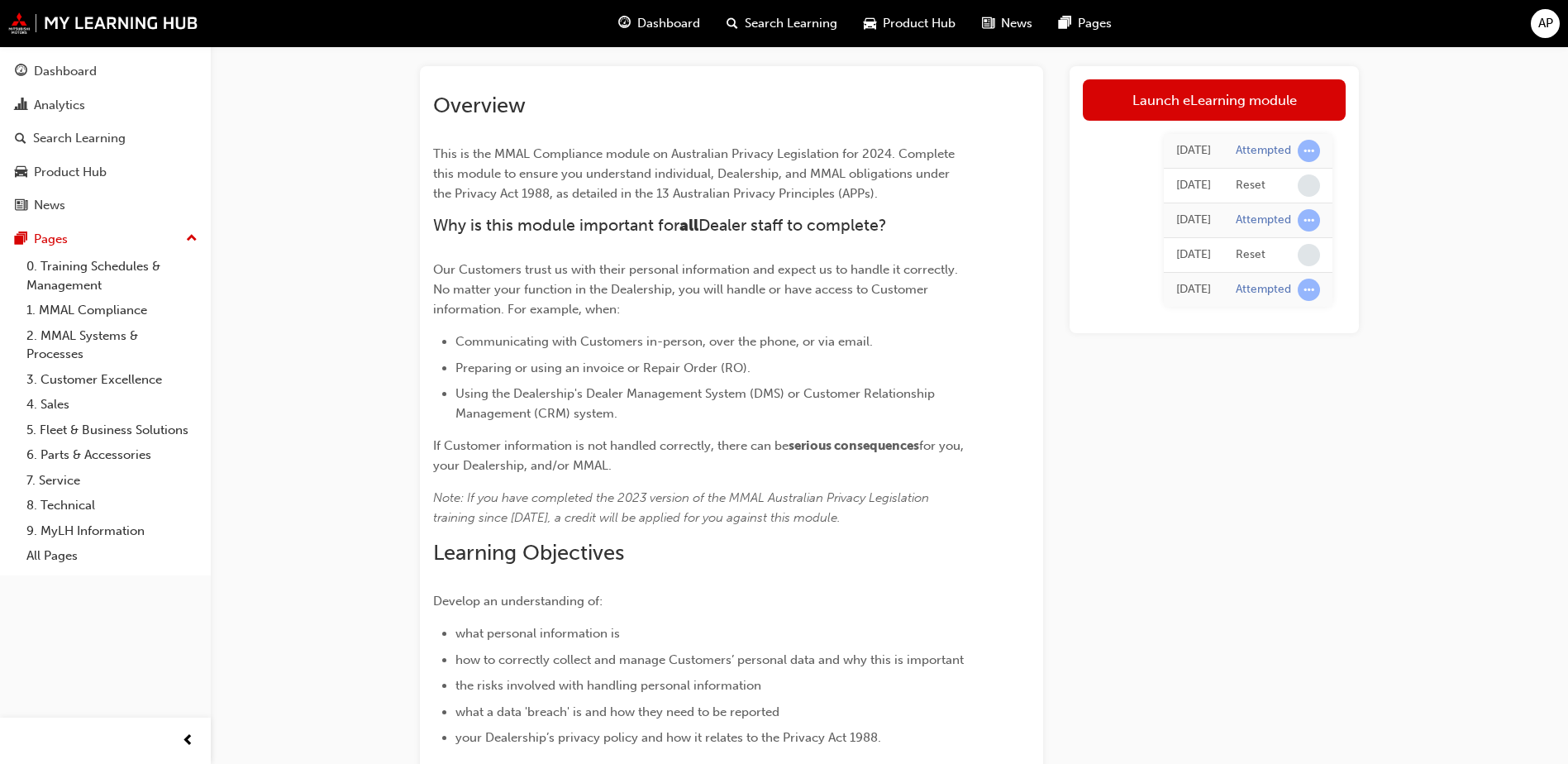
click at [384, 203] on div "Australian Privacy Legislation (MMAL Compliance - 2024) eLearning Stream: CORP …" at bounding box center [784, 508] width 1568 height 1181
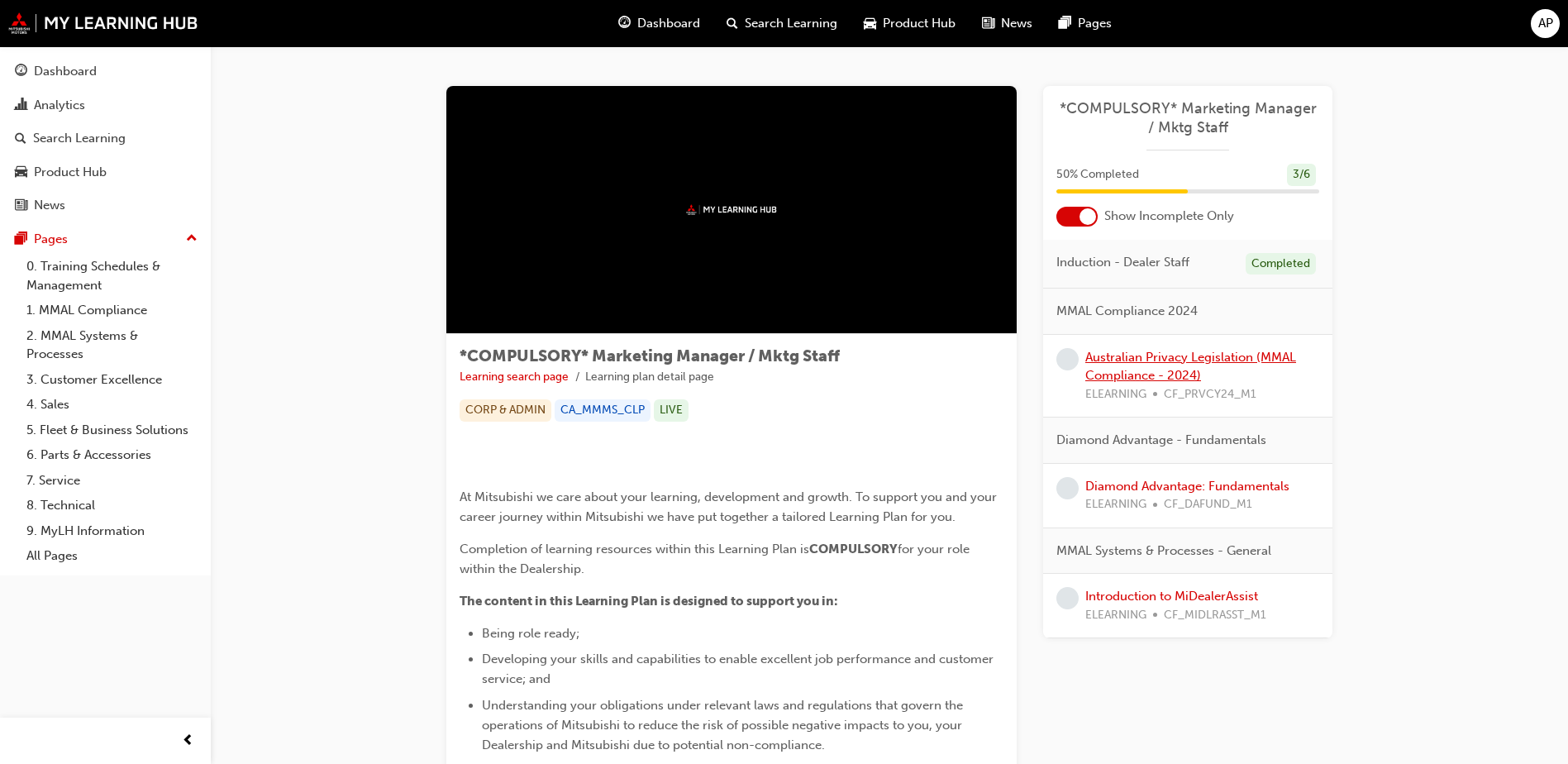
click at [1212, 355] on link "Australian Privacy Legislation (MMAL Compliance - 2024)" at bounding box center [1190, 366] width 211 height 34
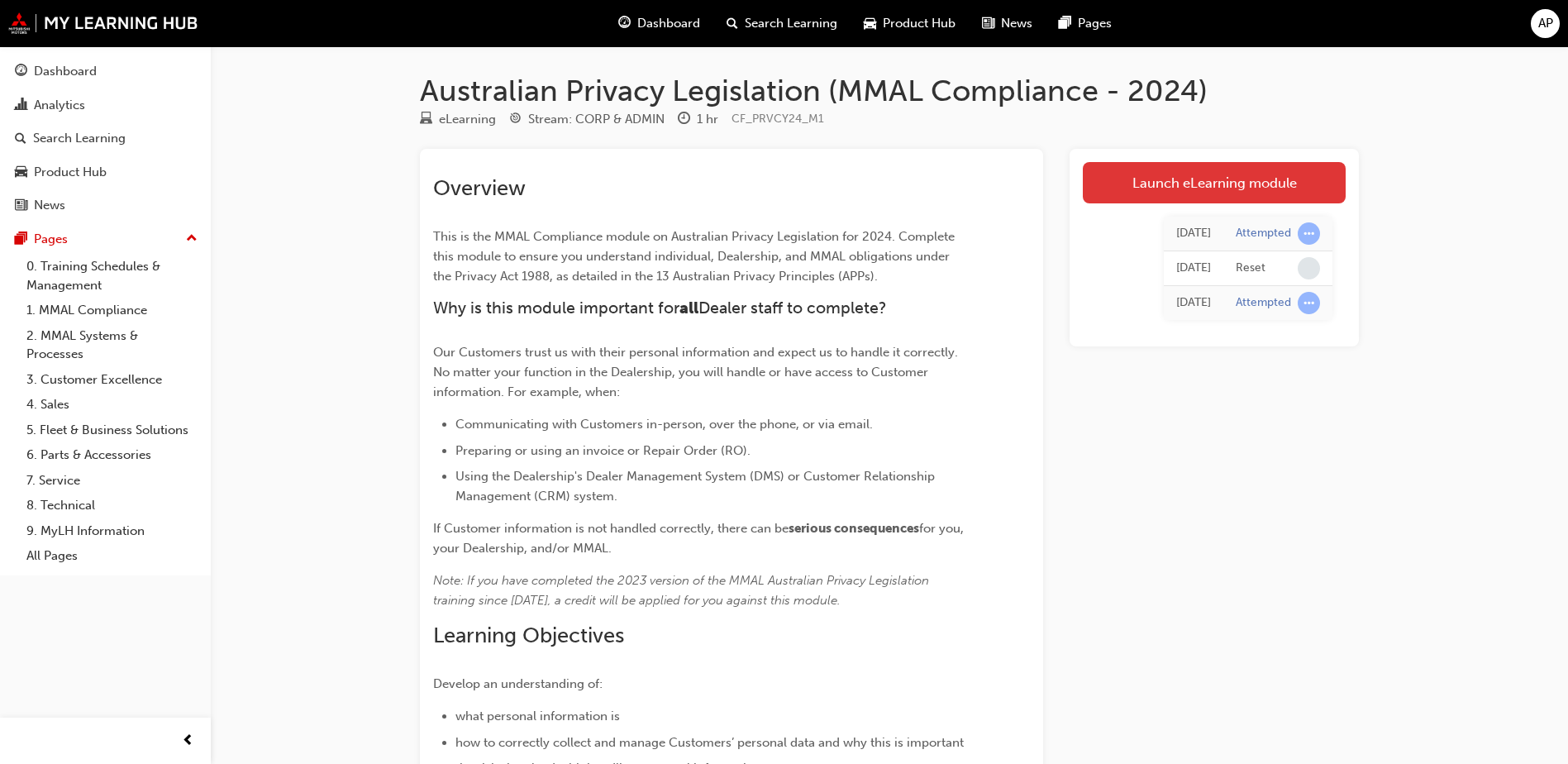
click at [1255, 181] on link "Launch eLearning module" at bounding box center [1214, 183] width 263 height 42
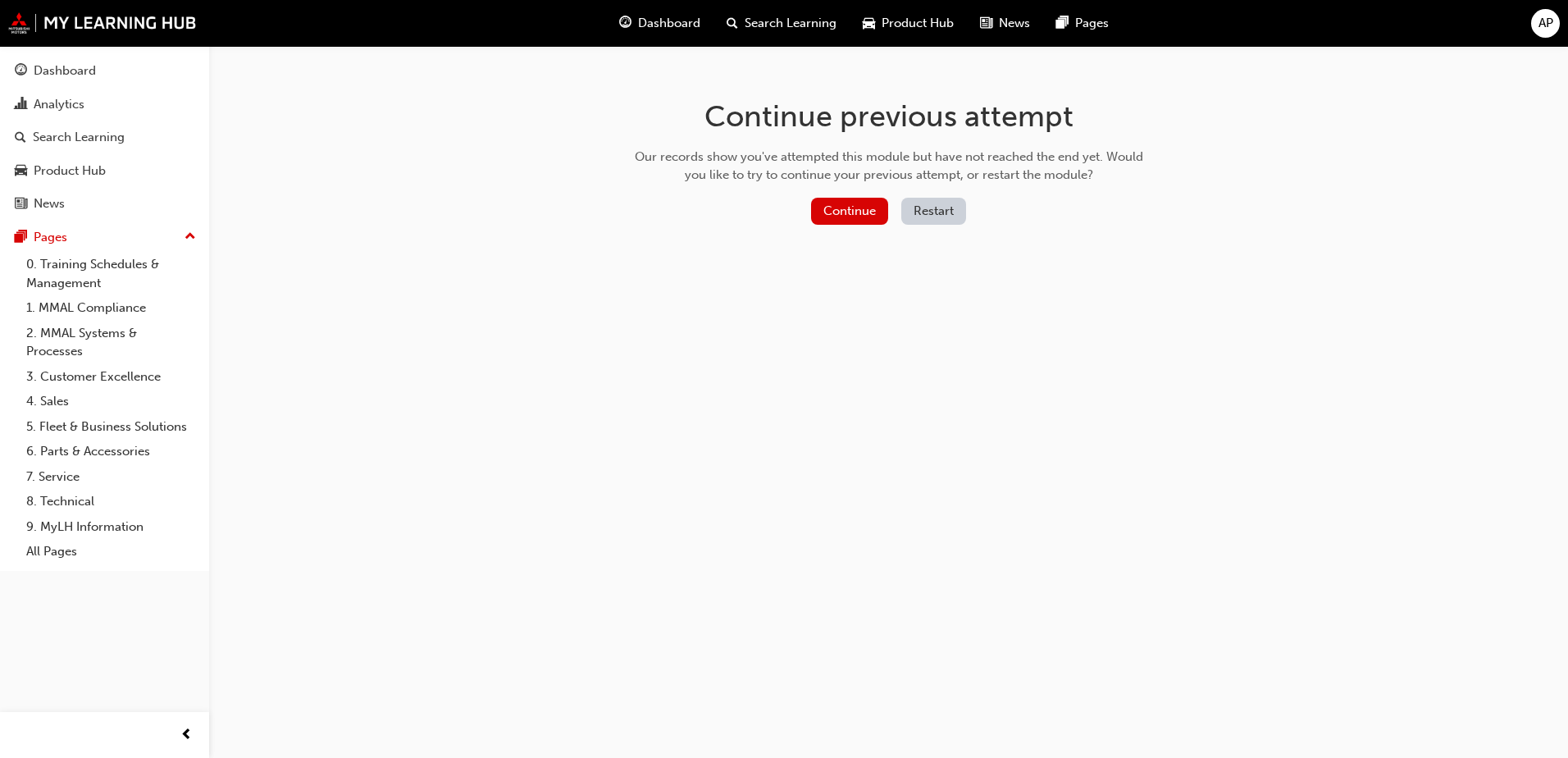
click at [941, 213] on button "Restart" at bounding box center [933, 210] width 65 height 27
